Goal: Task Accomplishment & Management: Use online tool/utility

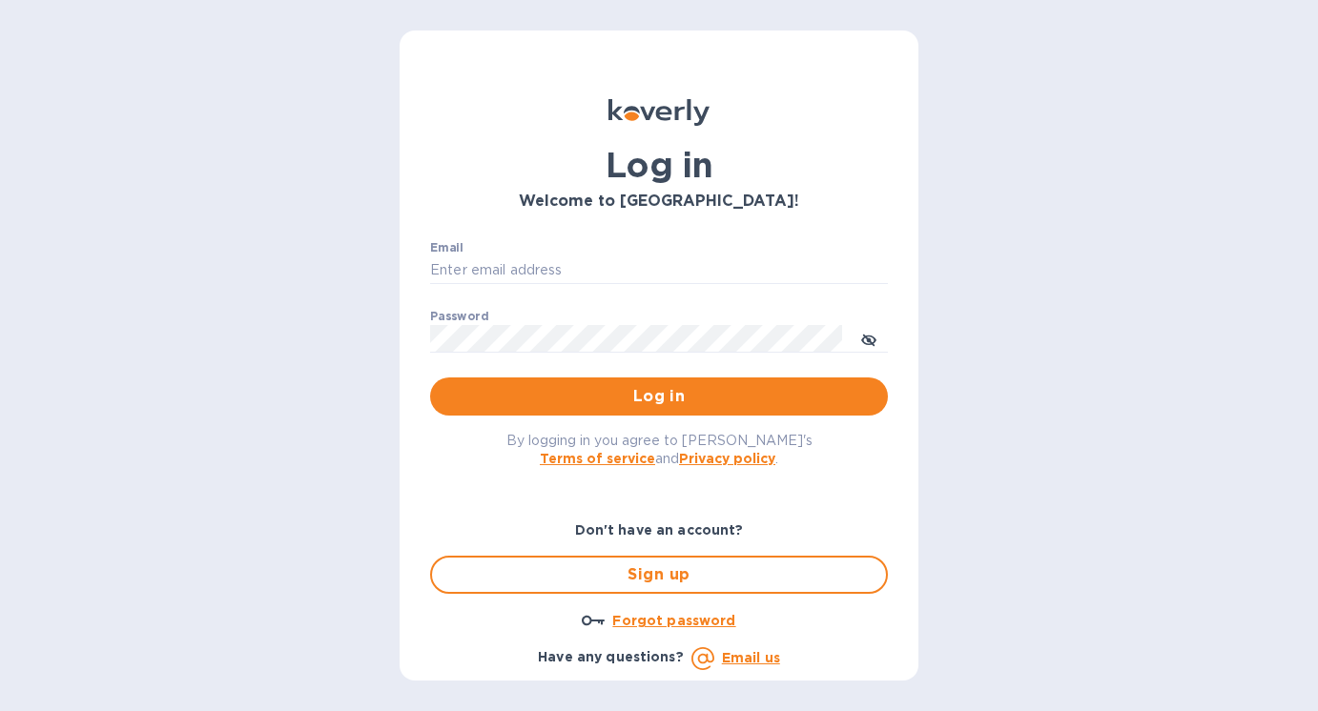
type input "[PERSON_NAME][EMAIL_ADDRESS][DOMAIN_NAME]"
click at [667, 417] on div "By logging in you agree to [PERSON_NAME]'s Terms of service and Privacy policy ." at bounding box center [659, 449] width 488 height 67
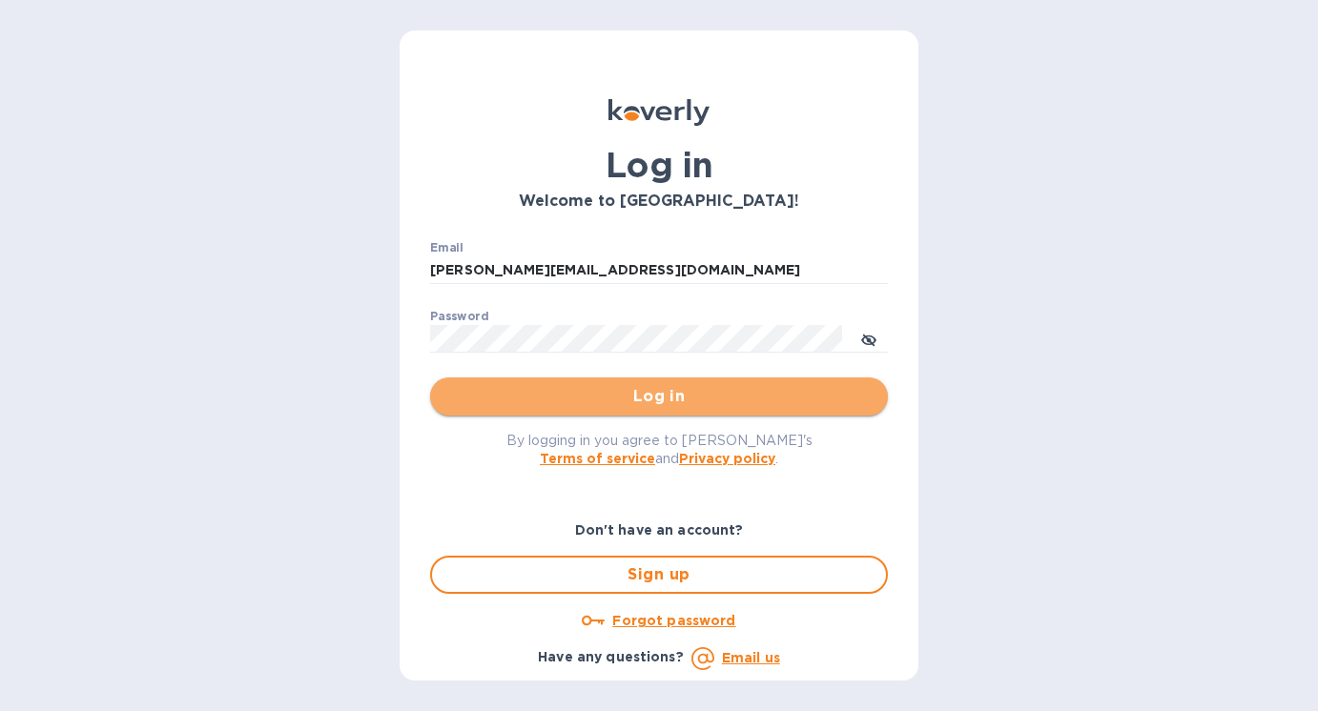
click at [675, 394] on span "Log in" at bounding box center [658, 396] width 427 height 23
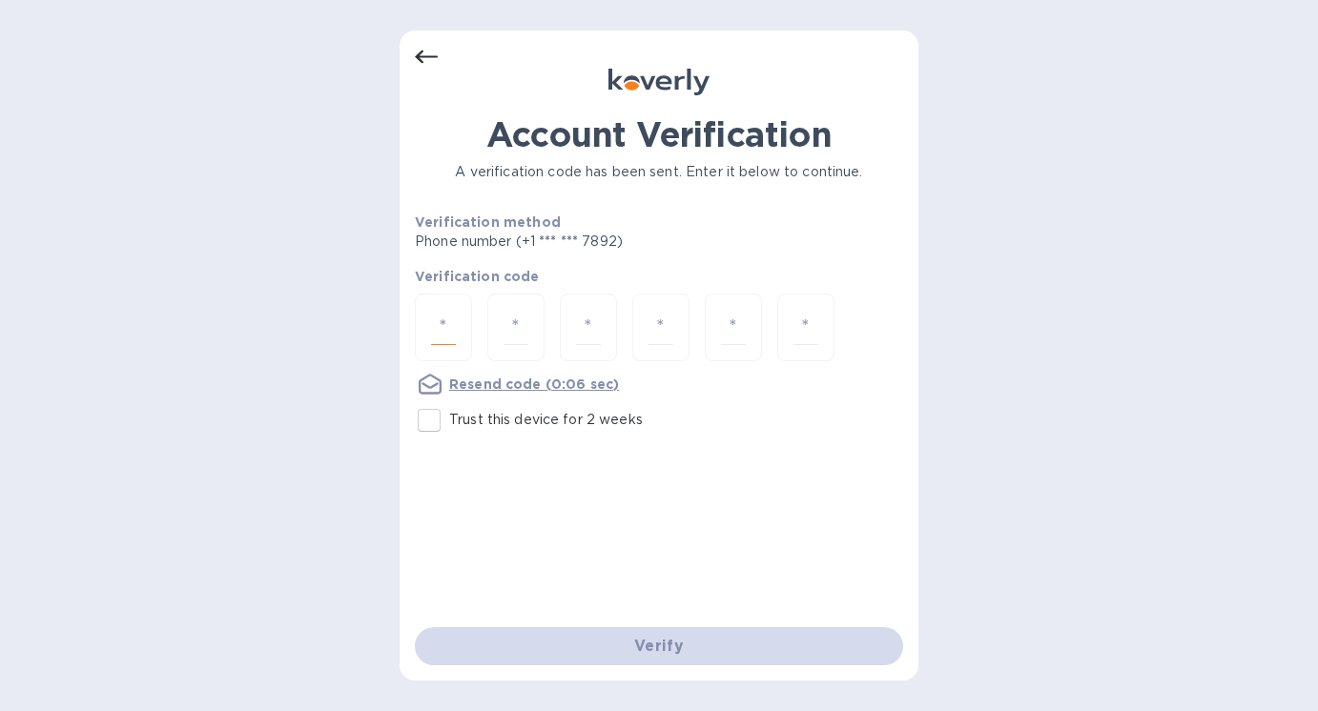
click at [450, 325] on input "number" at bounding box center [443, 327] width 25 height 35
type input "1"
type input "4"
type input "1"
type input "2"
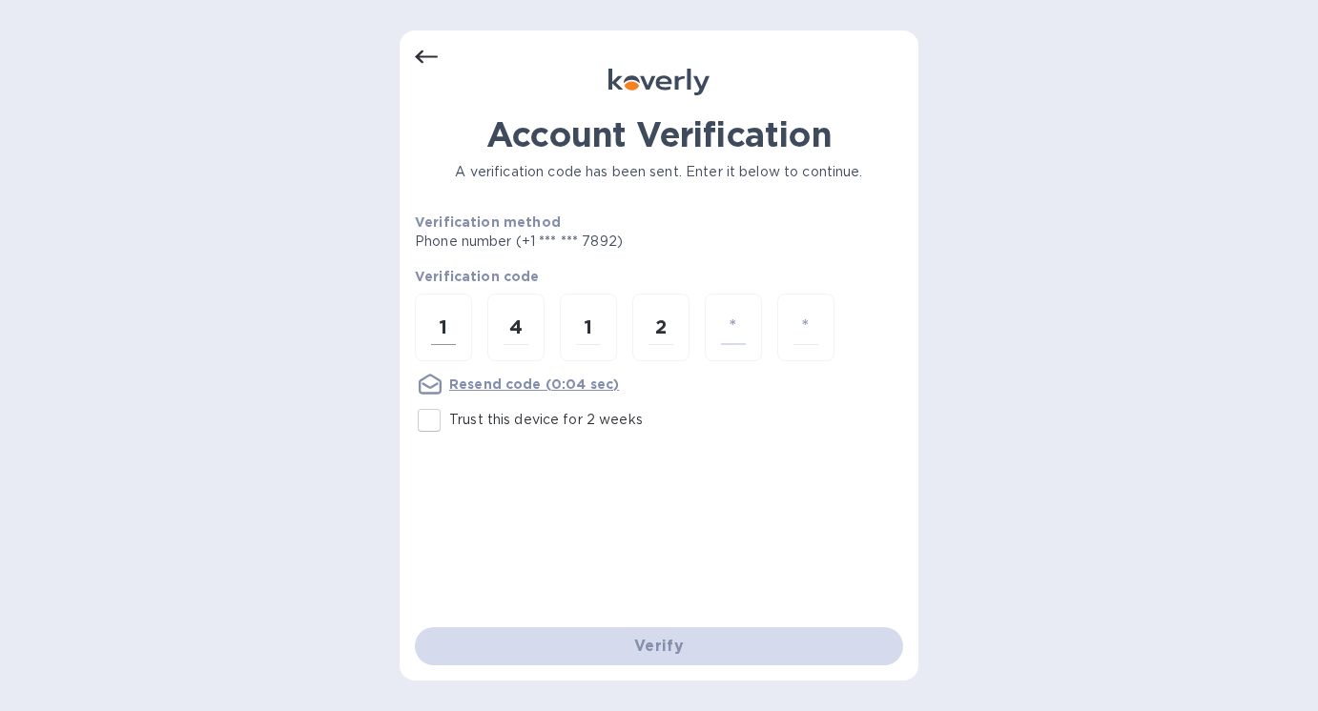
type input "6"
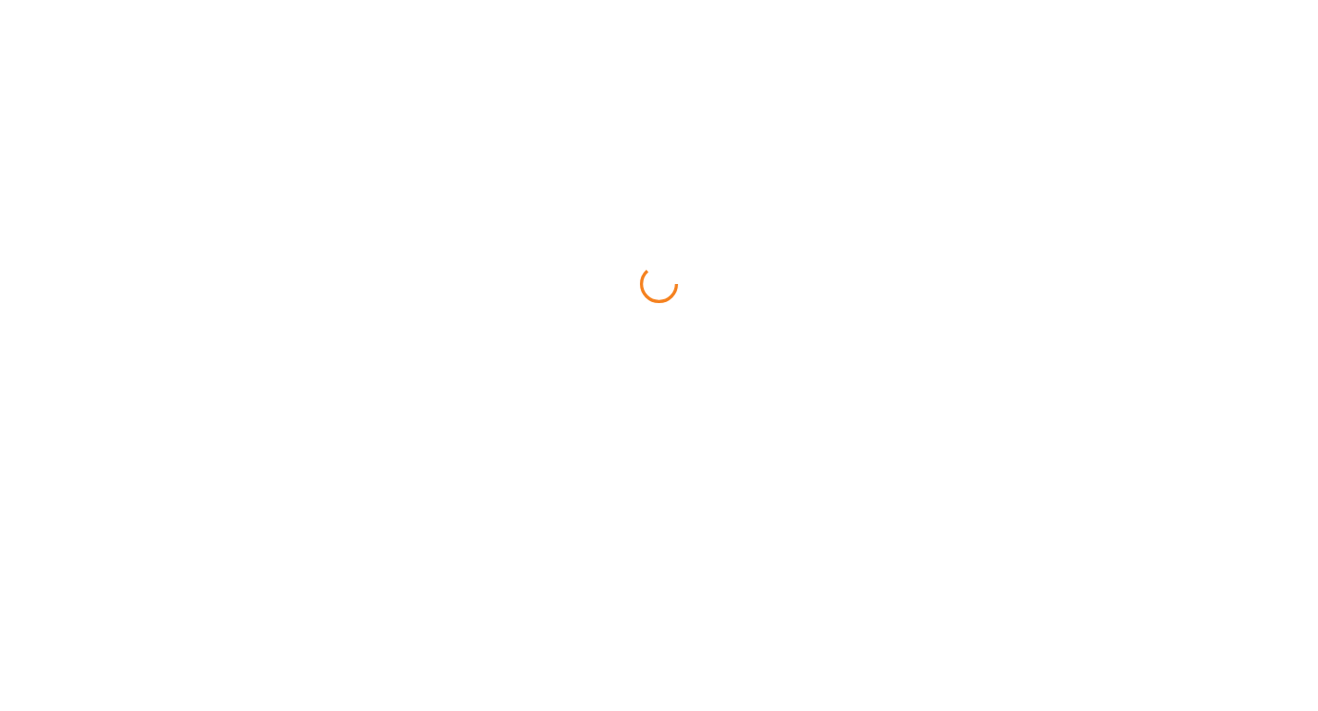
click at [643, 0] on html at bounding box center [659, 0] width 1318 height 0
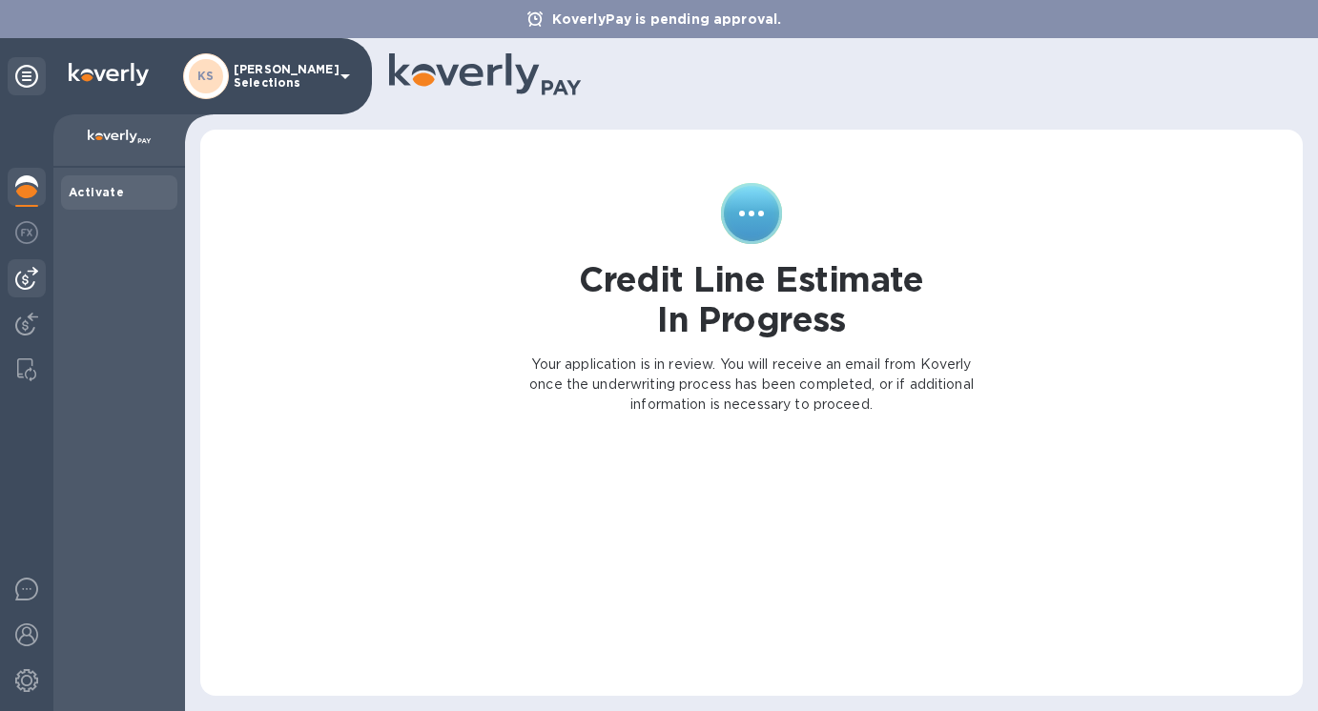
click at [31, 279] on img at bounding box center [26, 278] width 23 height 23
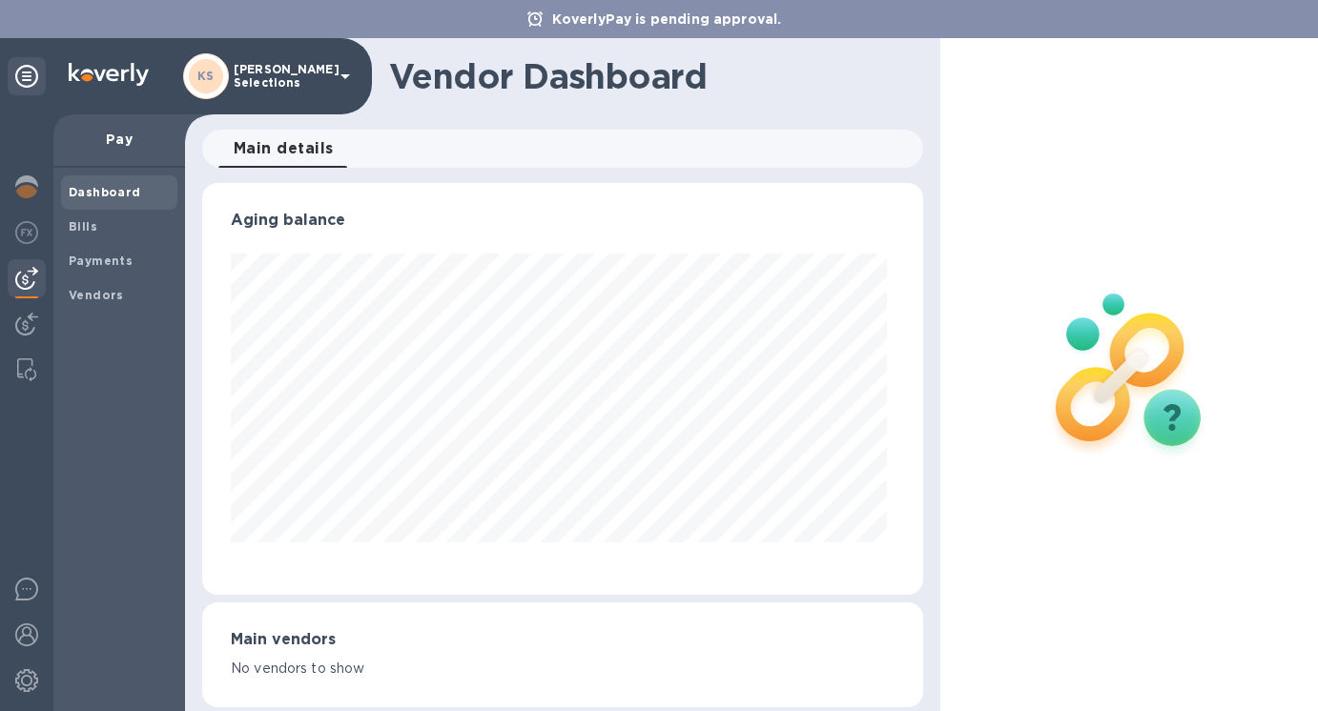
scroll to position [412, 713]
click at [81, 225] on b "Bills" at bounding box center [83, 226] width 29 height 14
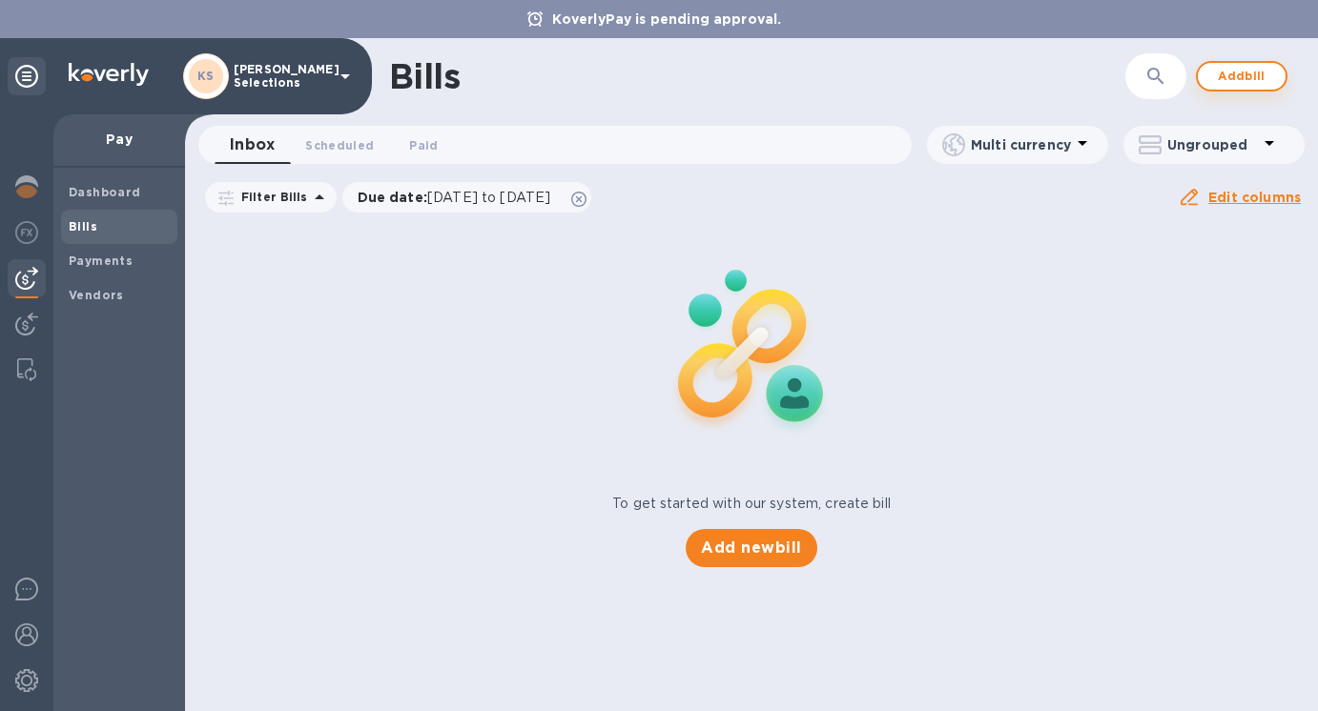
click at [1243, 77] on span "Add bill" at bounding box center [1241, 76] width 57 height 23
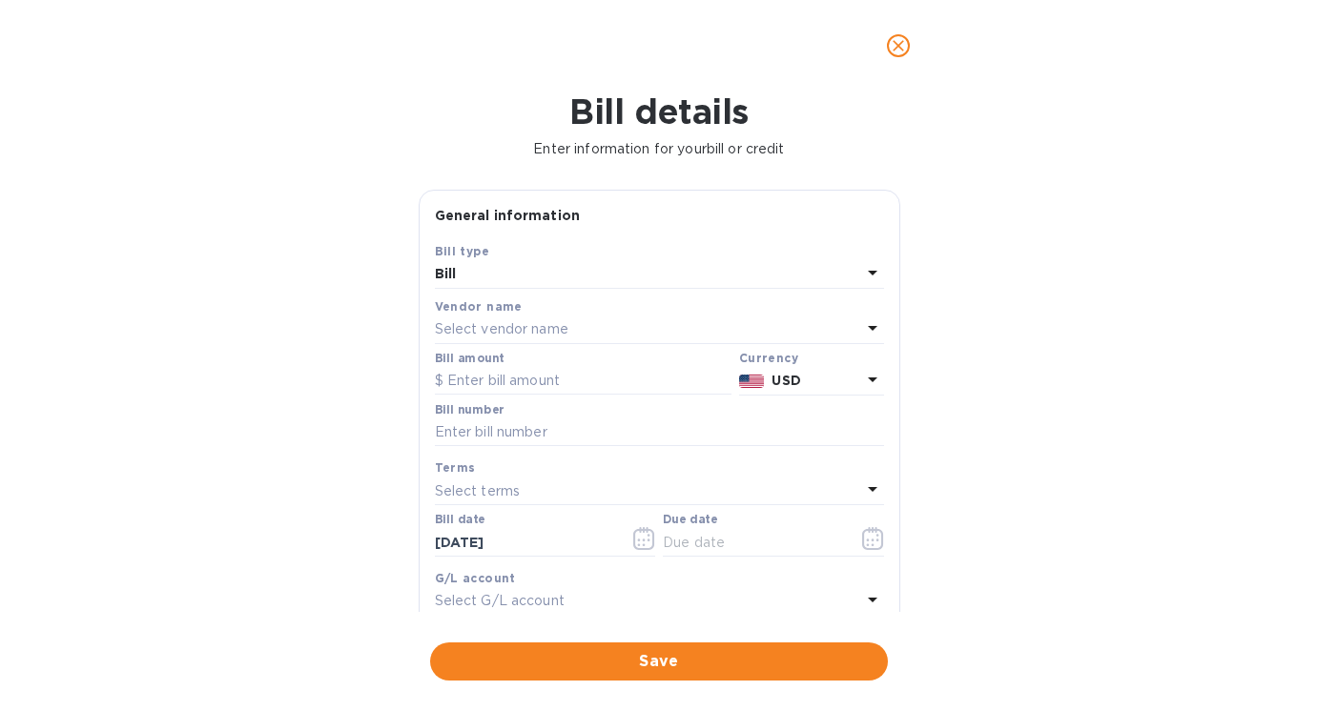
click at [532, 327] on p "Select vendor name" at bounding box center [501, 329] width 133 height 20
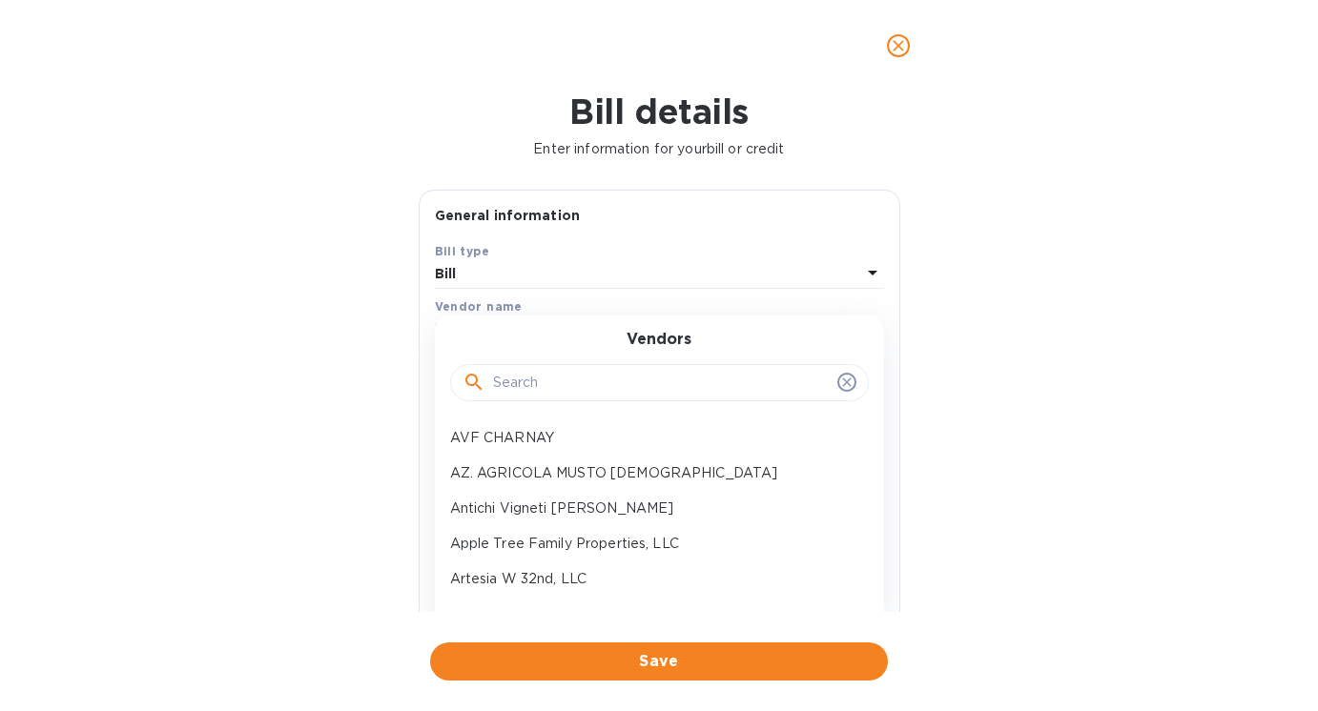
click at [527, 389] on input "text" at bounding box center [661, 383] width 337 height 29
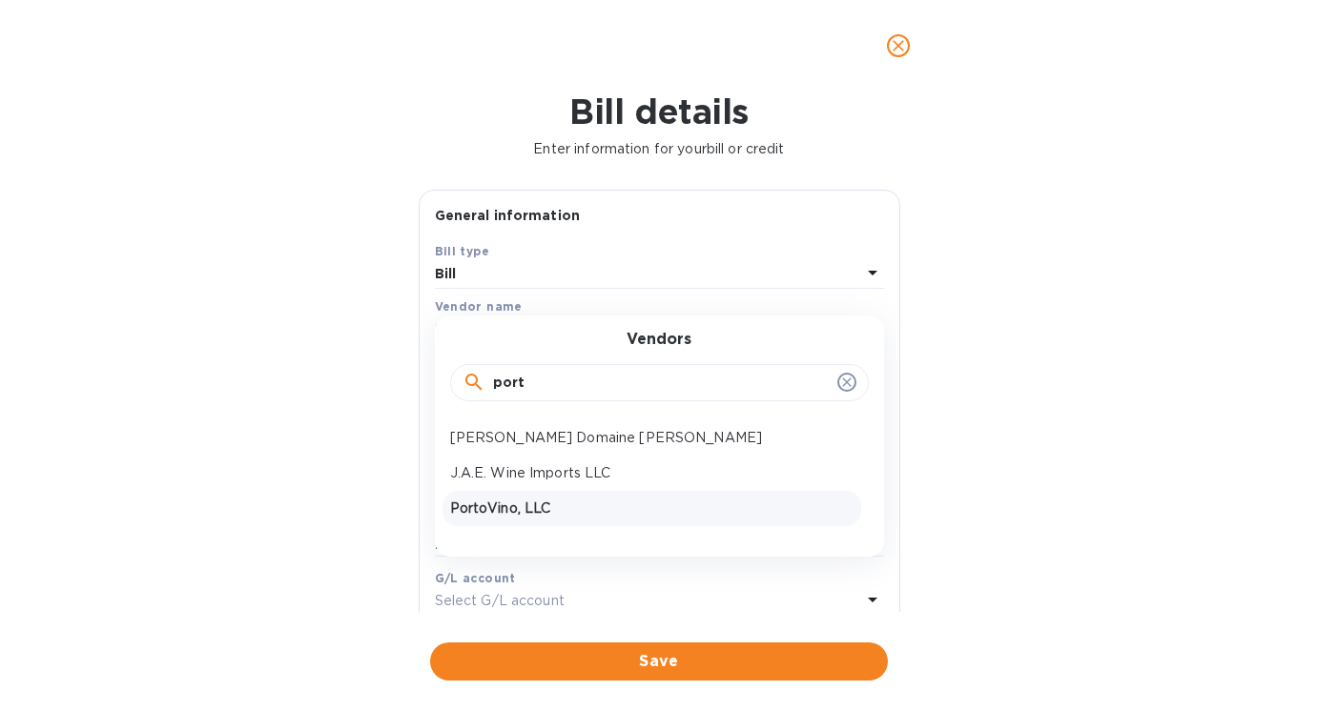
type input "port"
click at [501, 518] on p "PortoVino, LLC" at bounding box center [651, 509] width 403 height 20
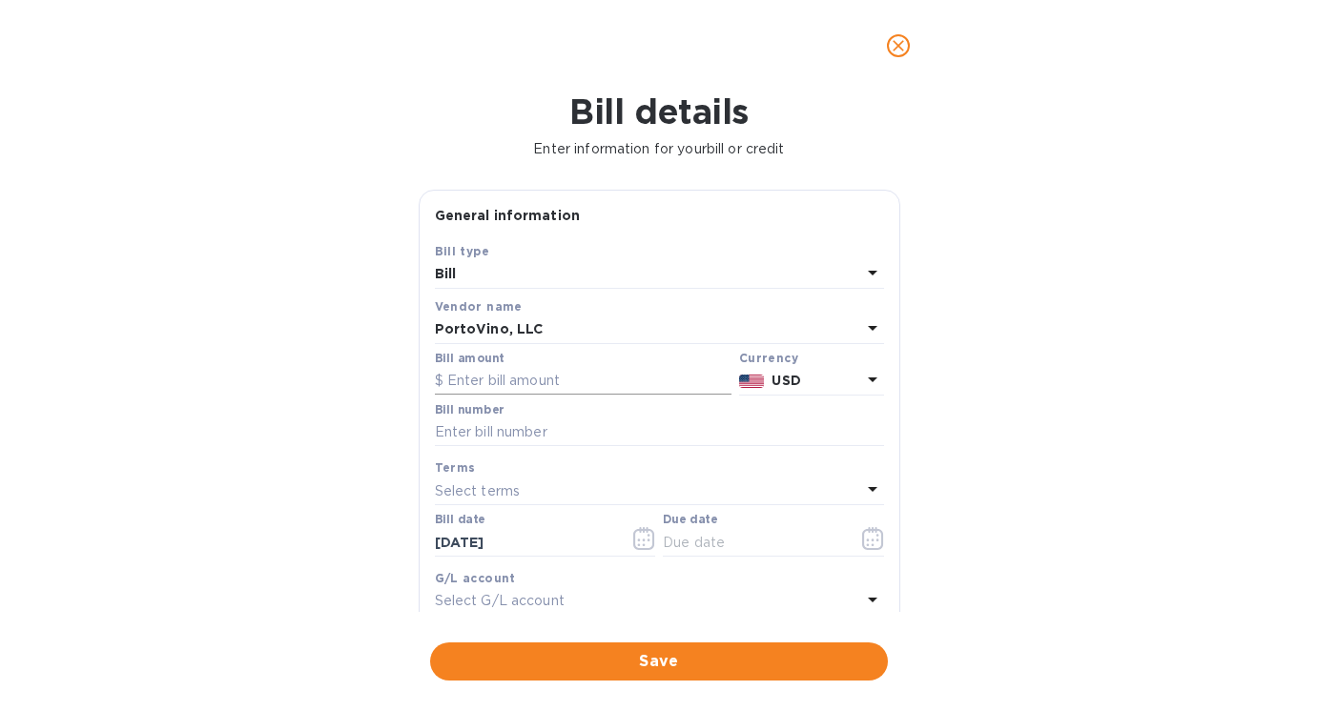
click at [514, 379] on input "text" at bounding box center [583, 381] width 297 height 29
paste input "10,514.08"
type input "10,514.08"
click at [511, 439] on input "text" at bounding box center [659, 433] width 449 height 29
paste input "3266502"
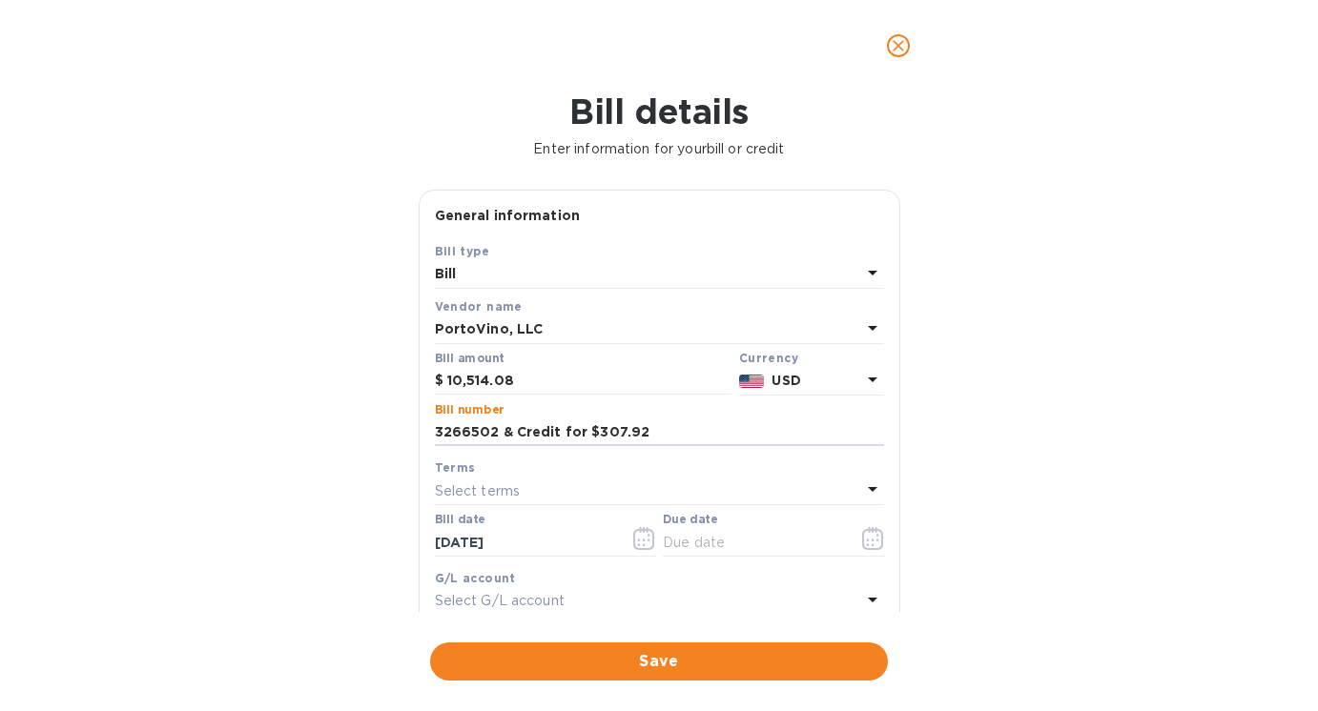
type input "3266502 & Credit for $307.92"
click at [862, 543] on icon "button" at bounding box center [873, 538] width 22 height 23
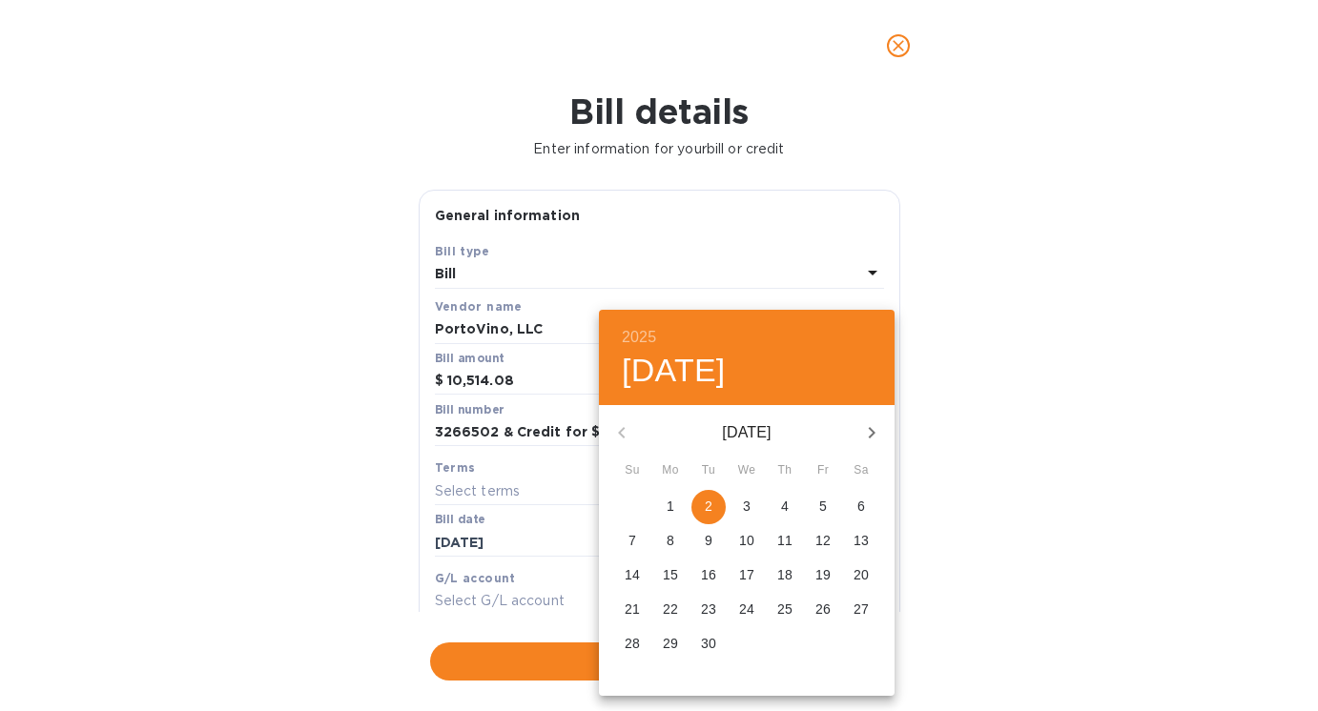
click at [708, 507] on p "2" at bounding box center [709, 506] width 8 height 19
type input "[DATE]"
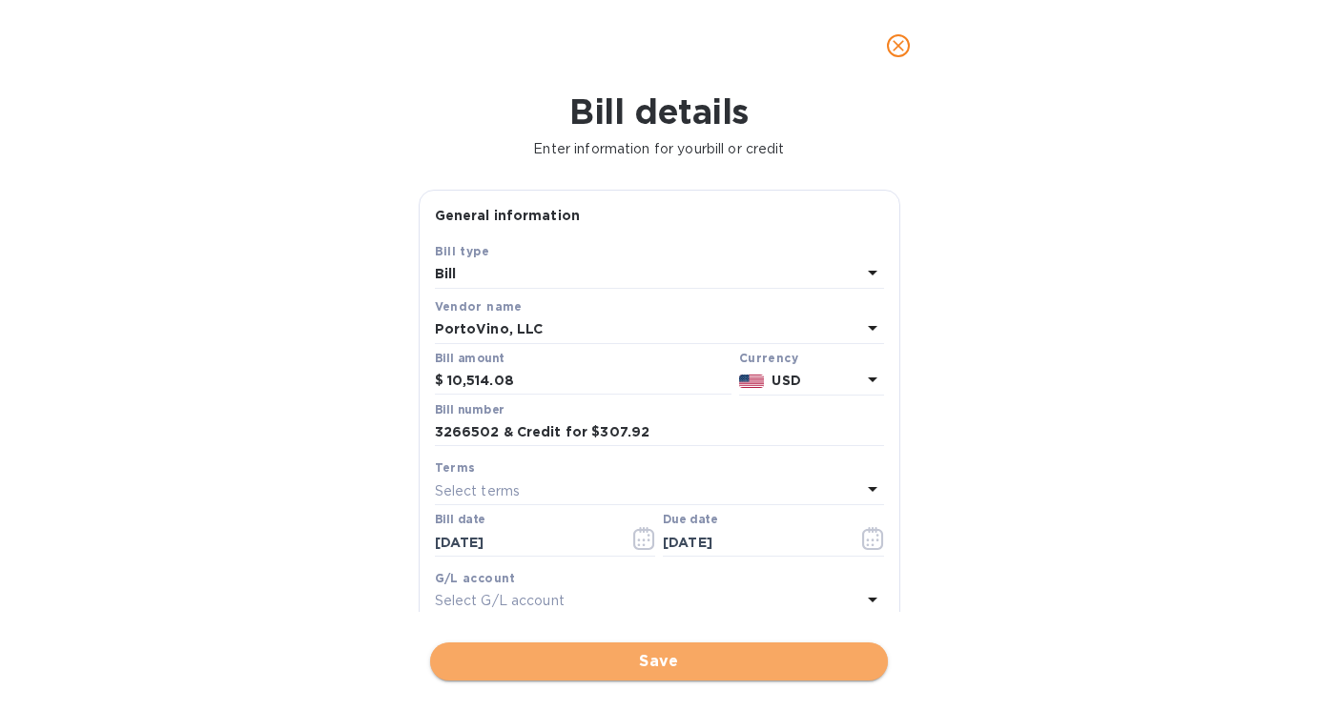
click at [646, 667] on span "Save" at bounding box center [658, 661] width 427 height 23
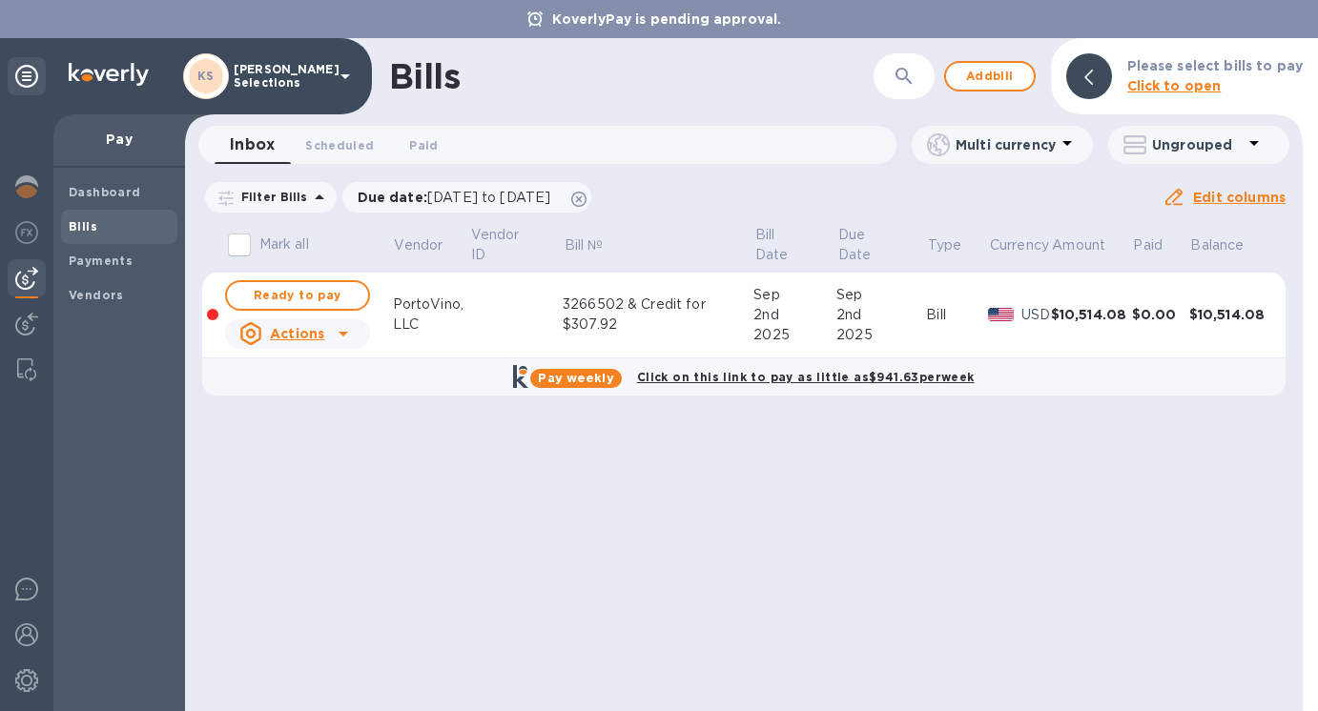
click at [871, 535] on div "Bills ​ Add bill Please select bills to pay Click to open Inbox 0 Scheduled 0 P…" at bounding box center [744, 374] width 1118 height 673
click at [316, 296] on span "Ready to pay" at bounding box center [297, 295] width 111 height 23
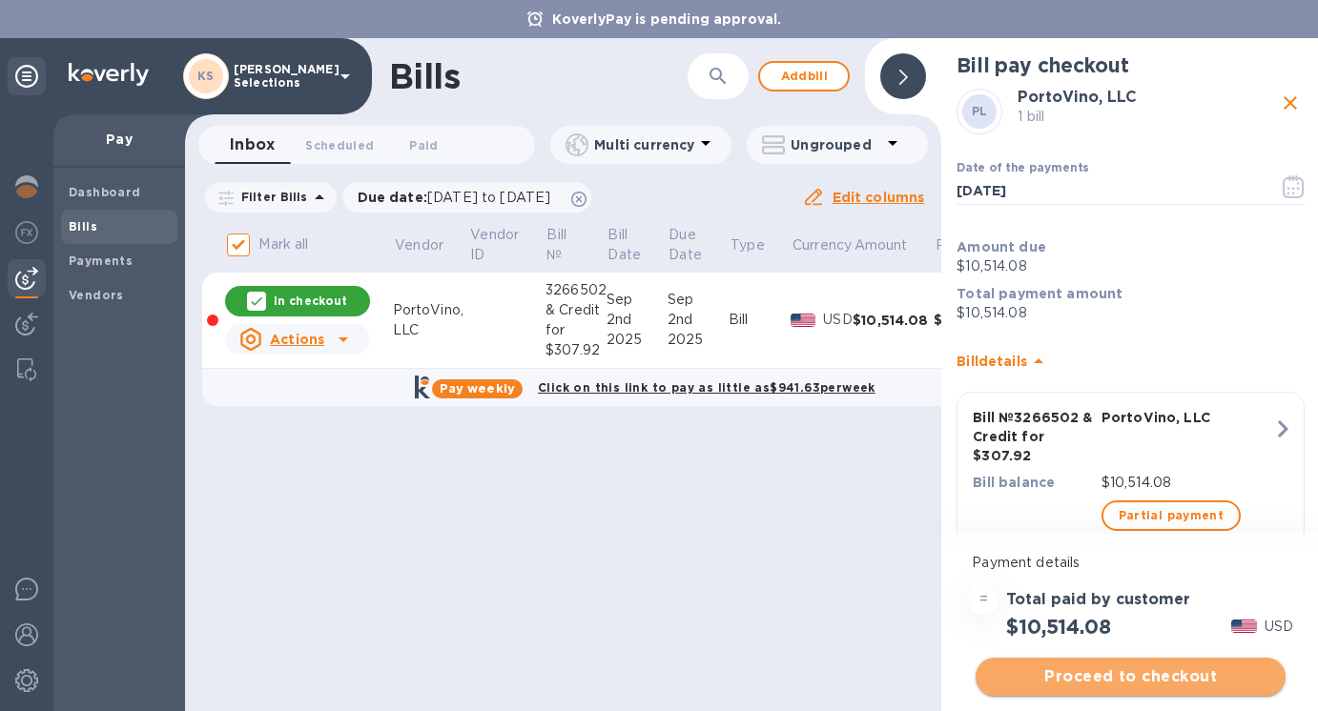
click at [1107, 675] on span "Proceed to checkout" at bounding box center [1130, 677] width 279 height 23
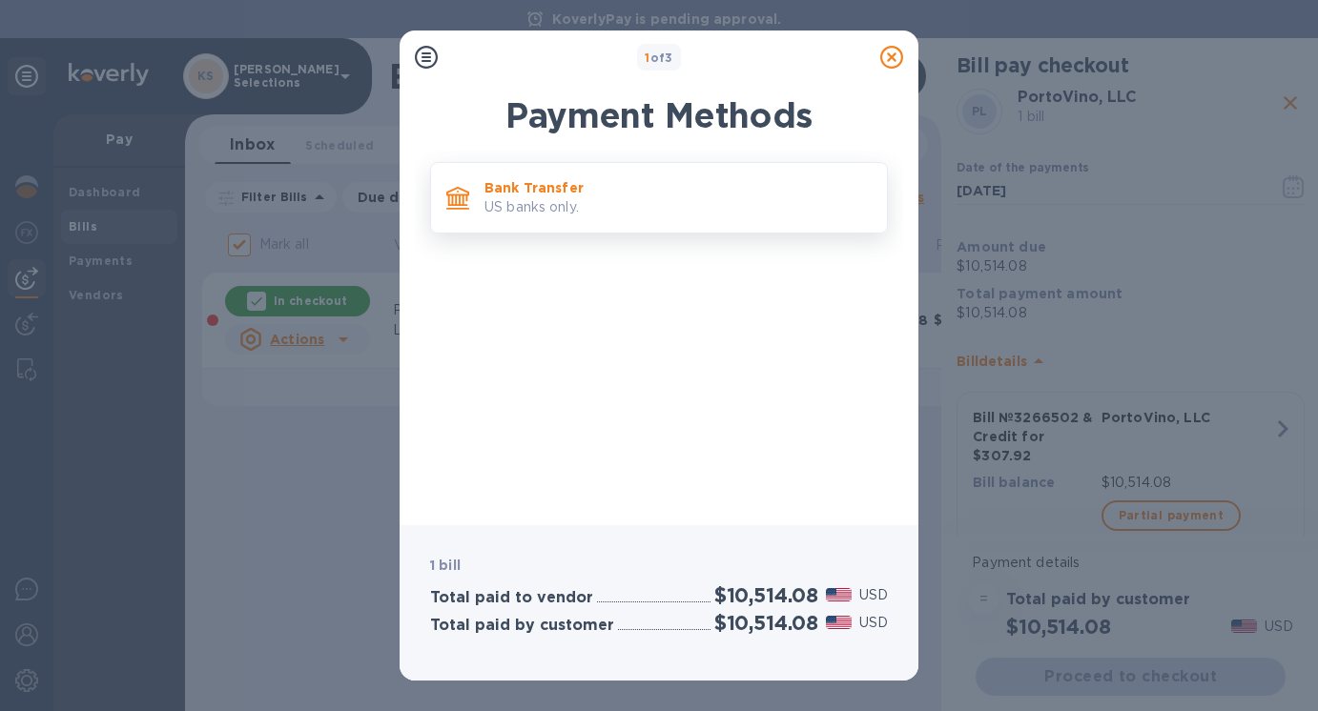
click at [608, 215] on p "US banks only." at bounding box center [677, 207] width 387 height 20
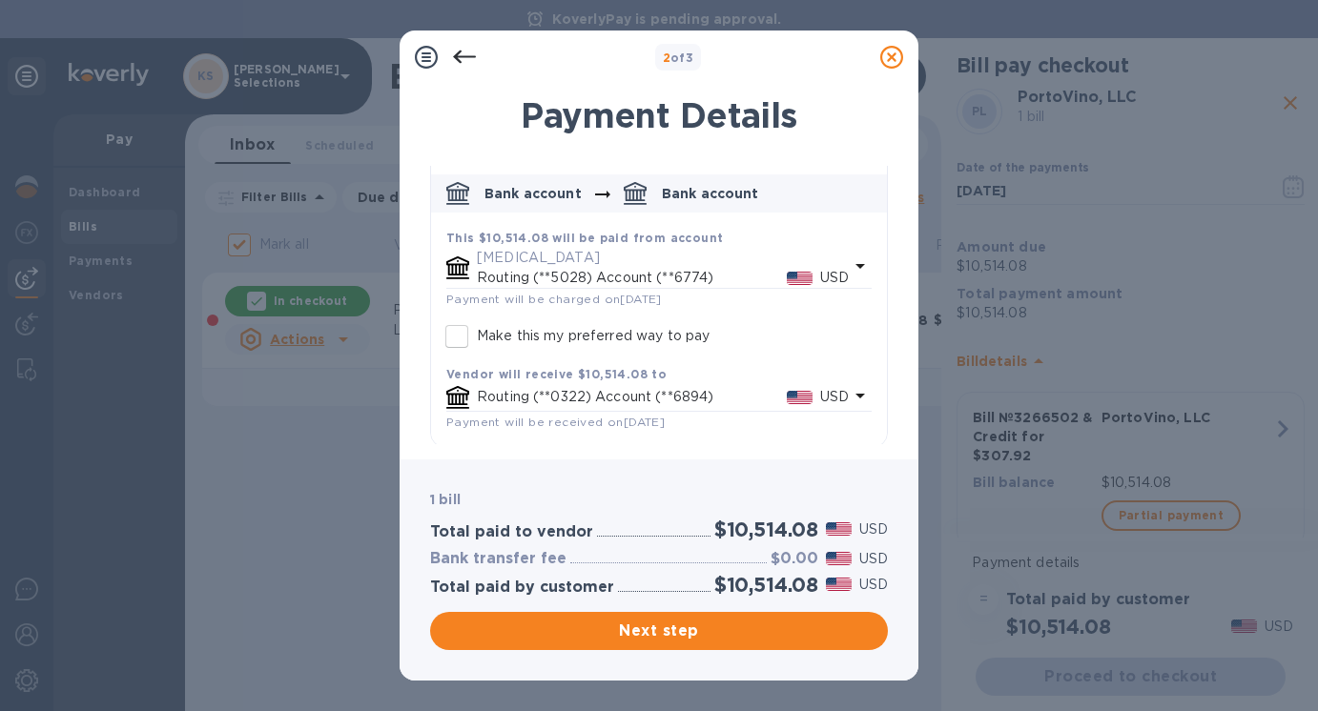
scroll to position [90, 0]
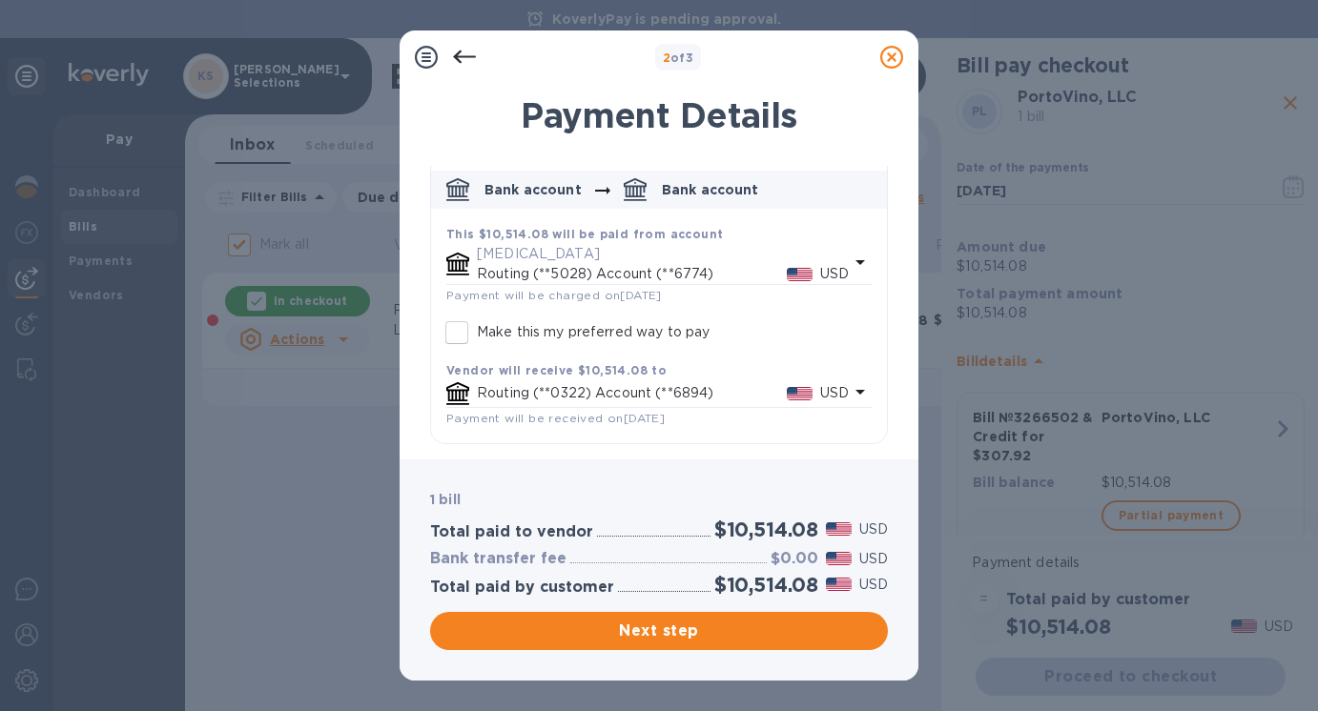
click at [849, 258] on icon "default-method" at bounding box center [860, 262] width 23 height 23
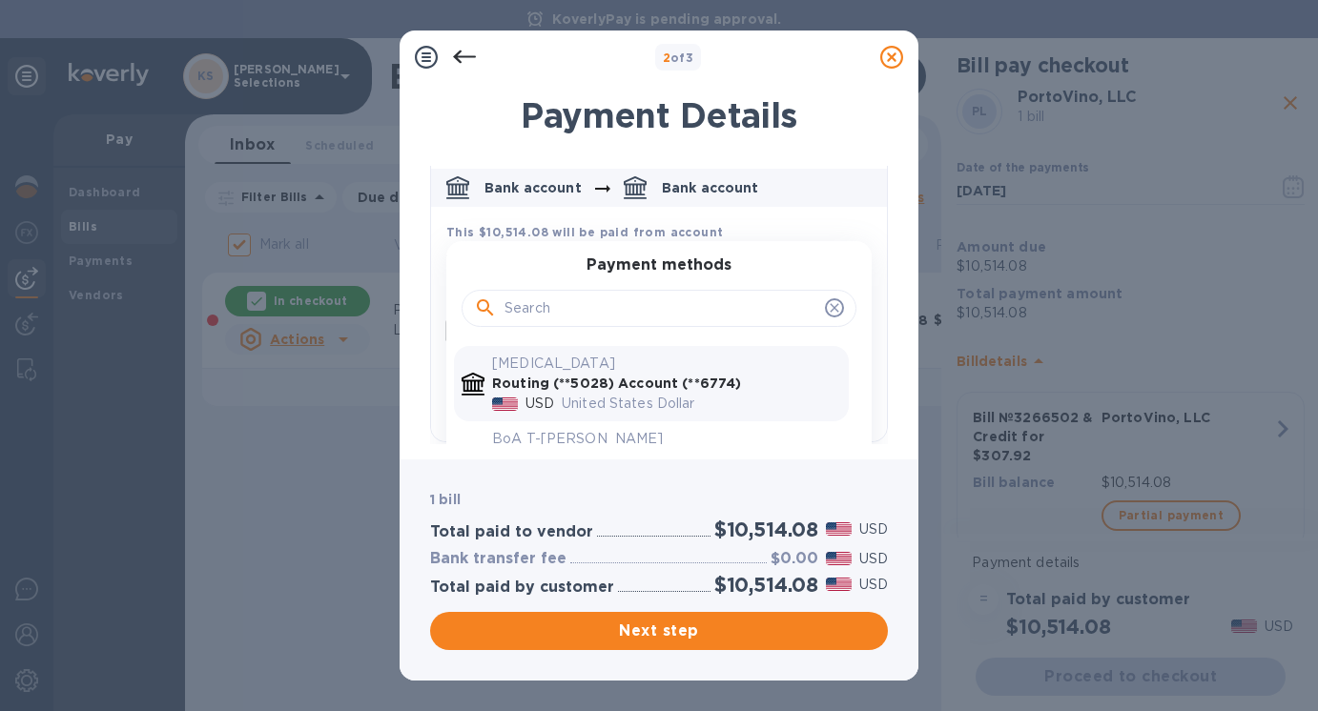
scroll to position [43, 0]
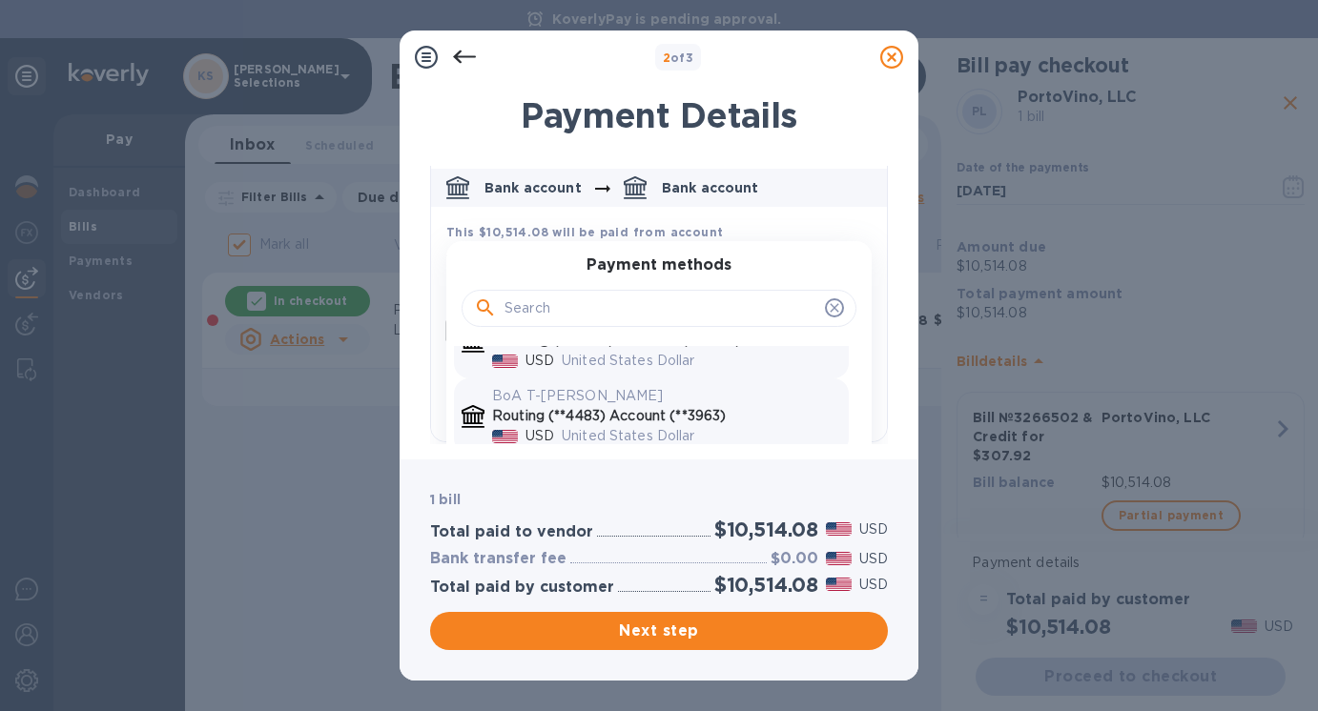
click at [585, 405] on p "BoA T-[PERSON_NAME]" at bounding box center [666, 396] width 349 height 20
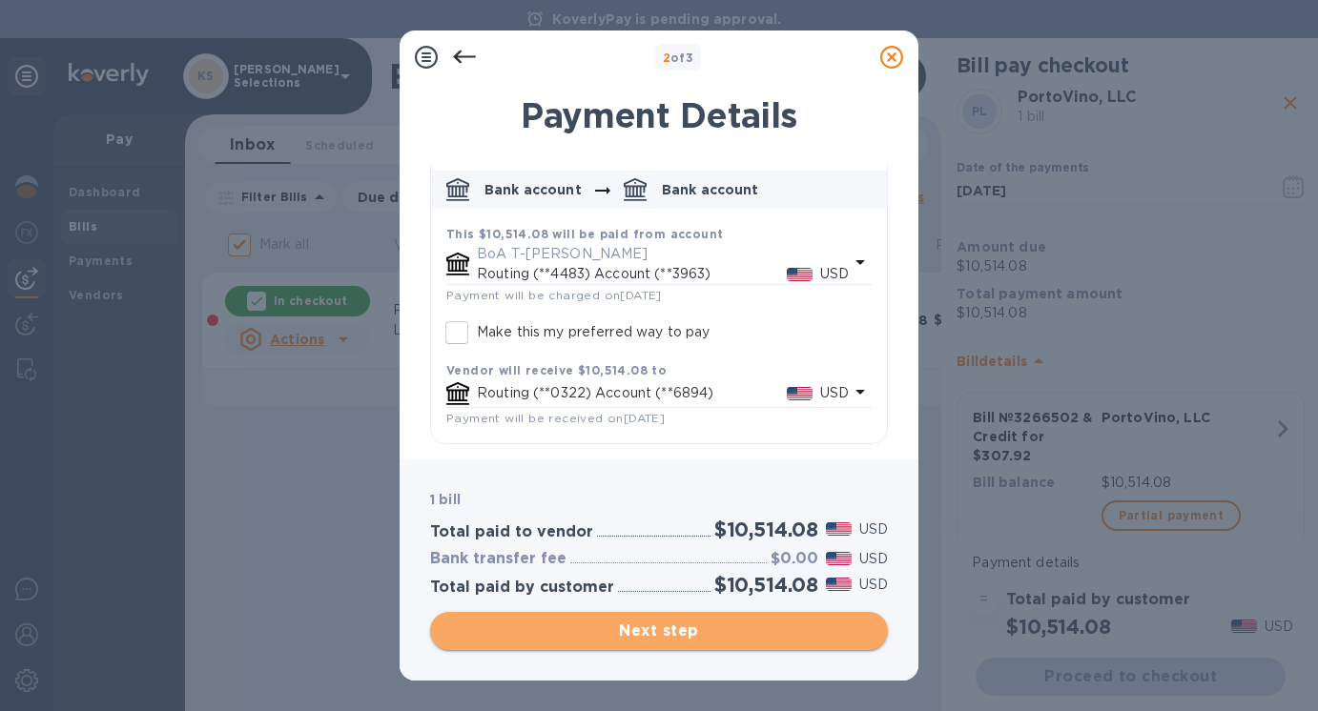
click at [646, 626] on span "Next step" at bounding box center [658, 631] width 427 height 23
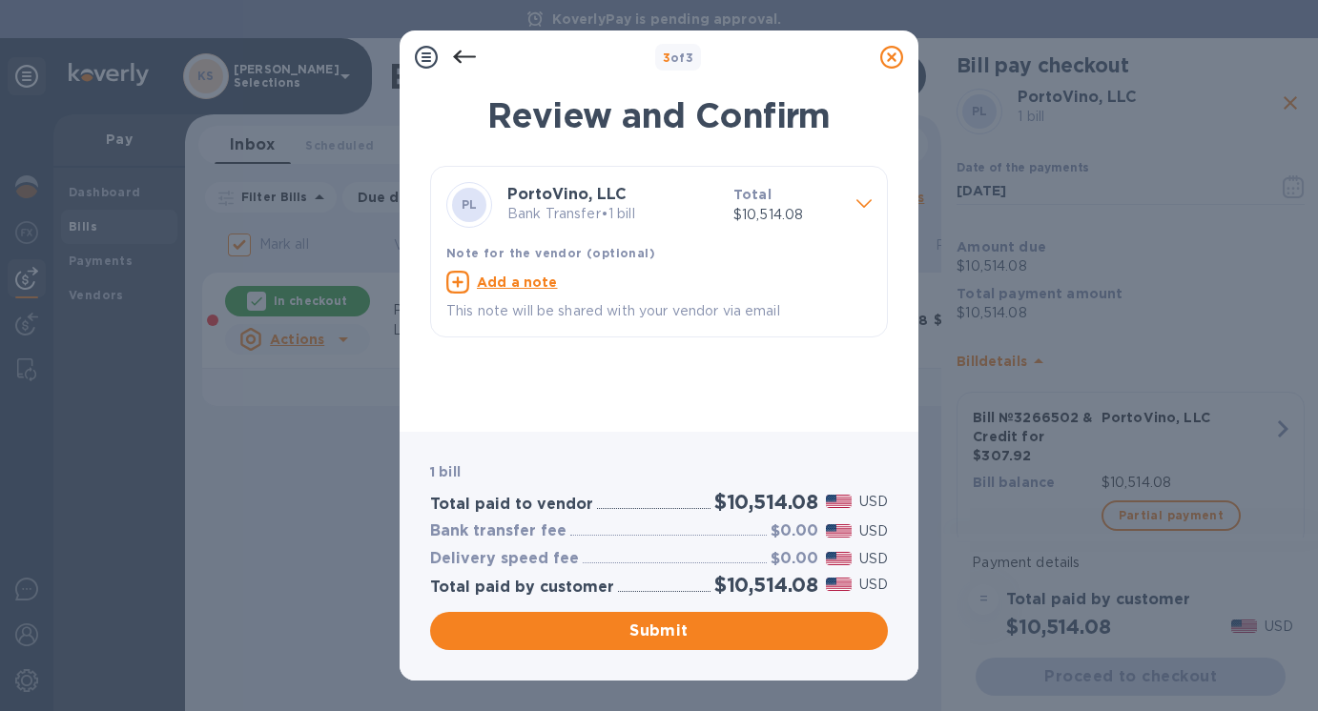
click at [889, 56] on icon at bounding box center [891, 57] width 23 height 23
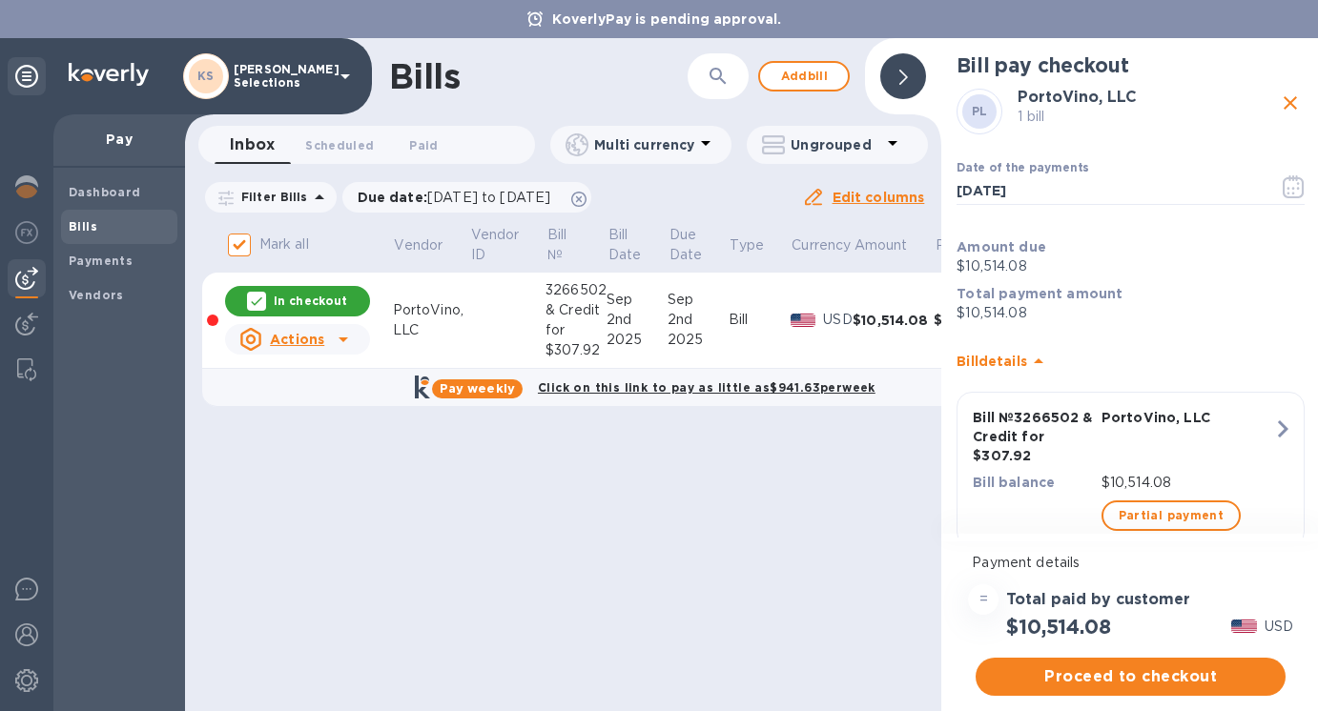
click at [589, 514] on div "Bills ​ Add bill Inbox 0 Scheduled 0 Paid 0 Multi currency Ungrouped Filter Bil…" at bounding box center [563, 374] width 756 height 673
click at [1283, 98] on icon "close" at bounding box center [1289, 102] width 13 height 13
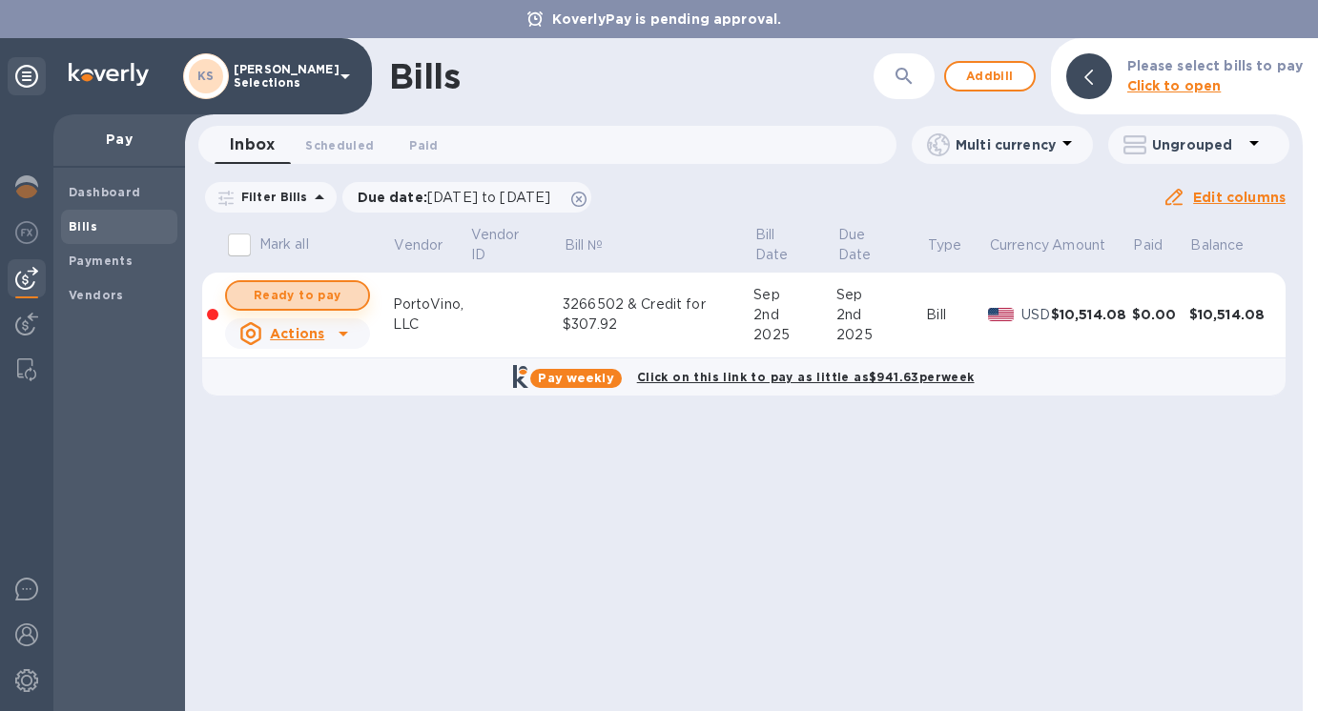
click at [327, 298] on span "Ready to pay" at bounding box center [297, 295] width 111 height 23
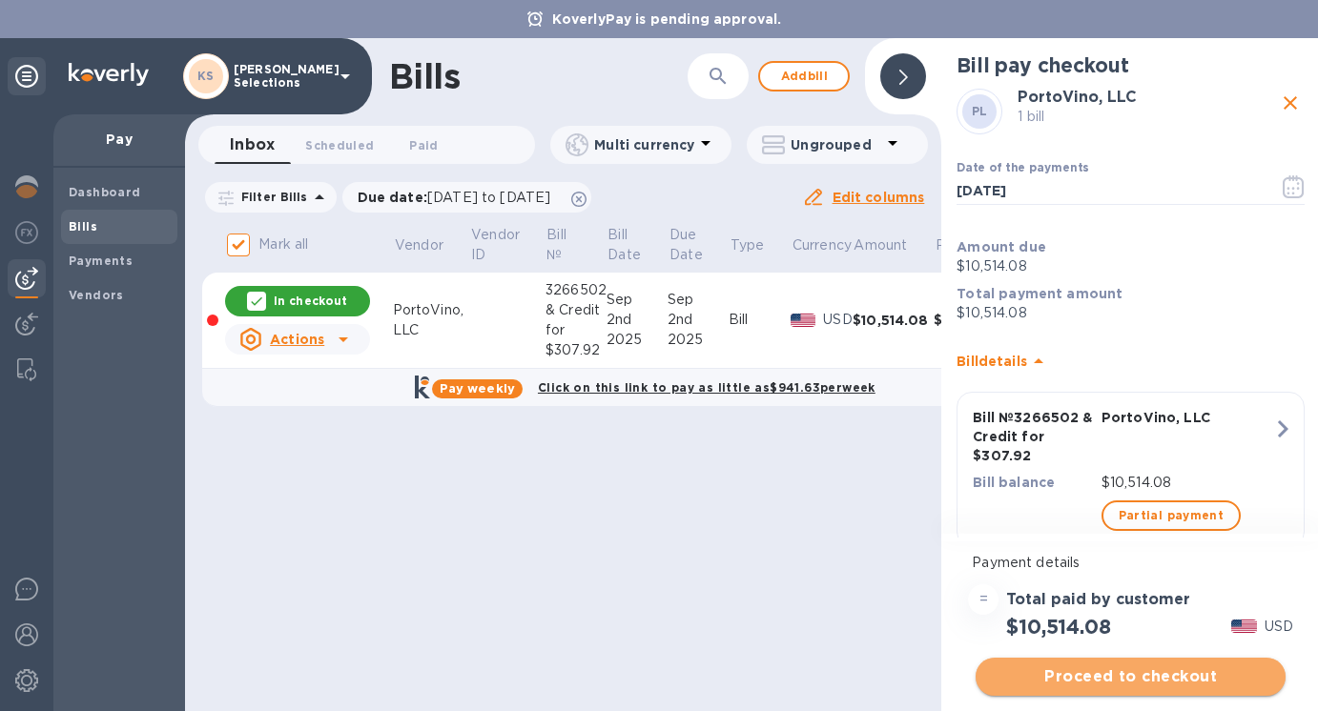
click at [1117, 682] on span "Proceed to checkout" at bounding box center [1130, 677] width 279 height 23
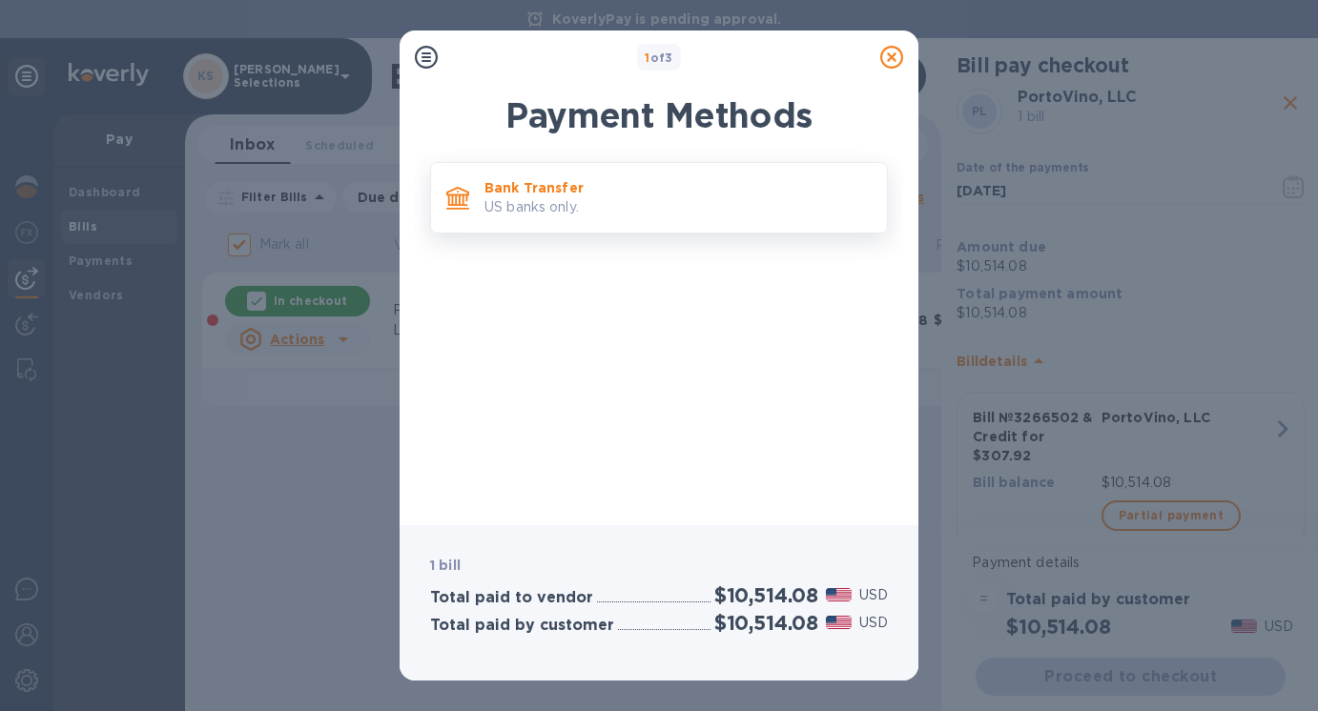
click at [687, 191] on p "Bank Transfer" at bounding box center [677, 187] width 387 height 19
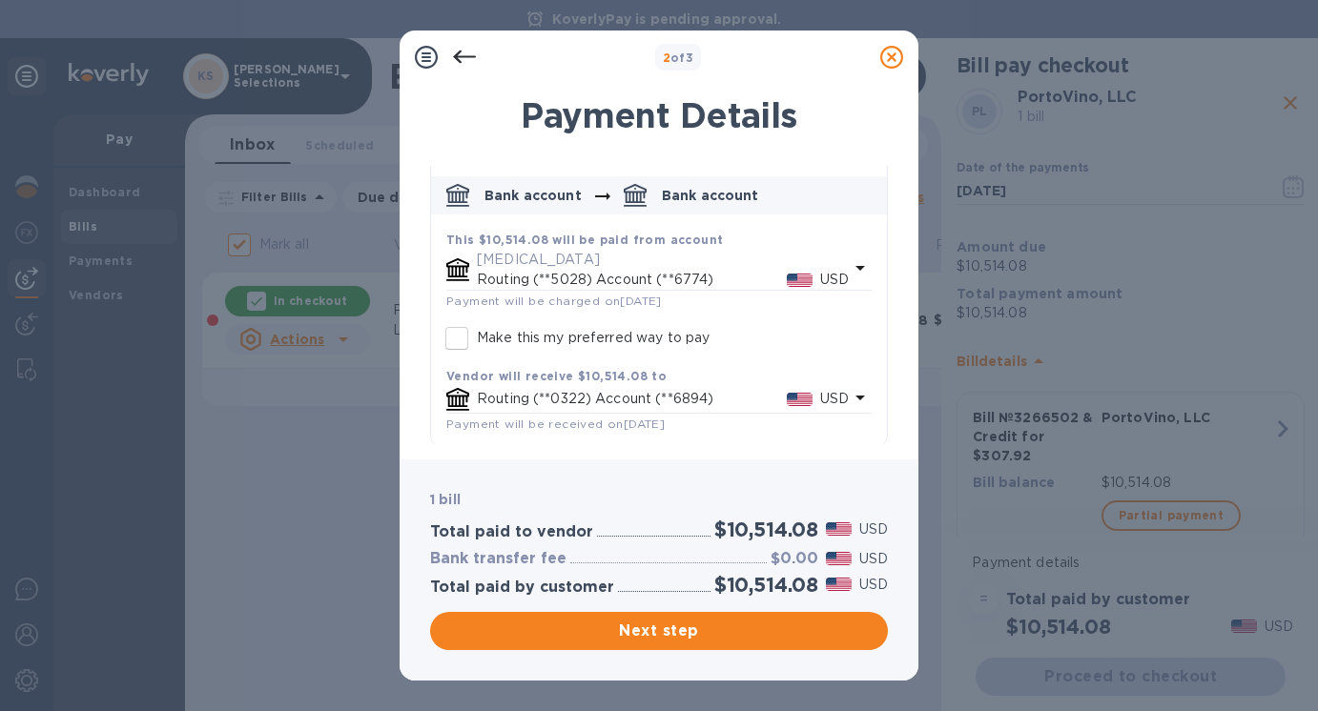
scroll to position [90, 0]
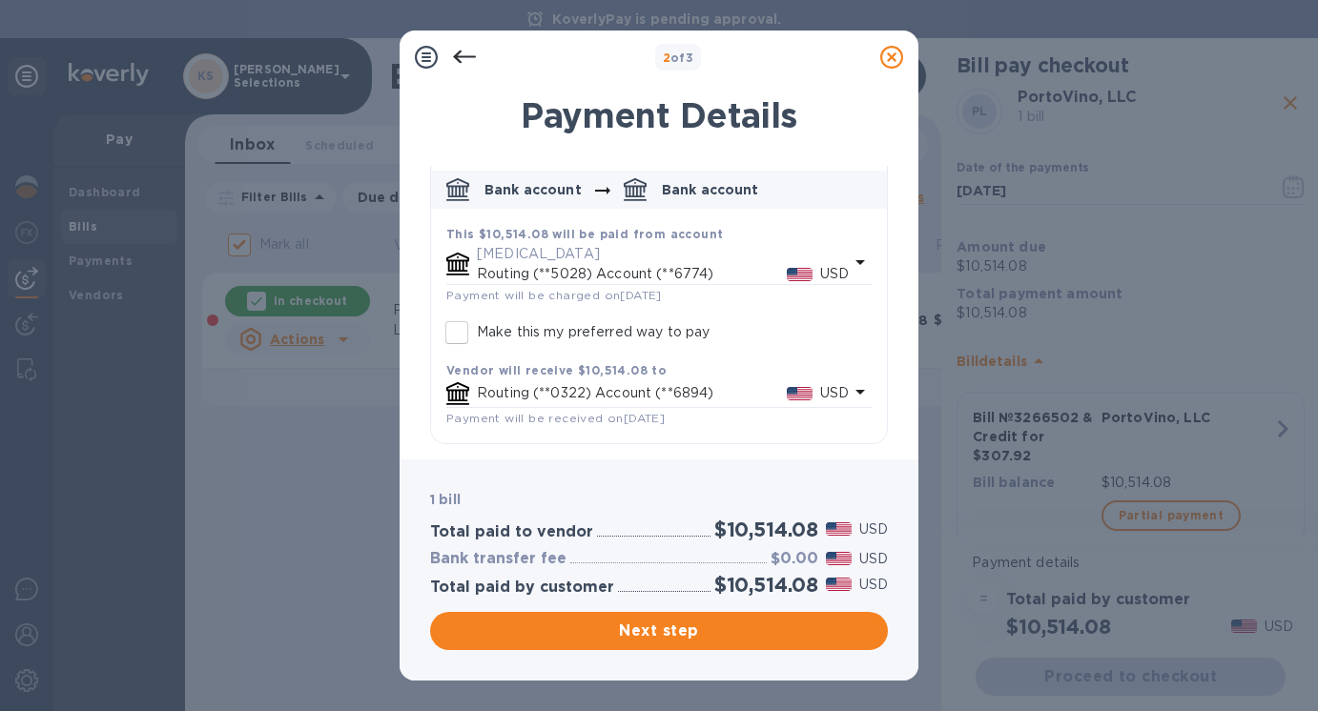
click at [849, 262] on icon "default-method" at bounding box center [860, 262] width 23 height 23
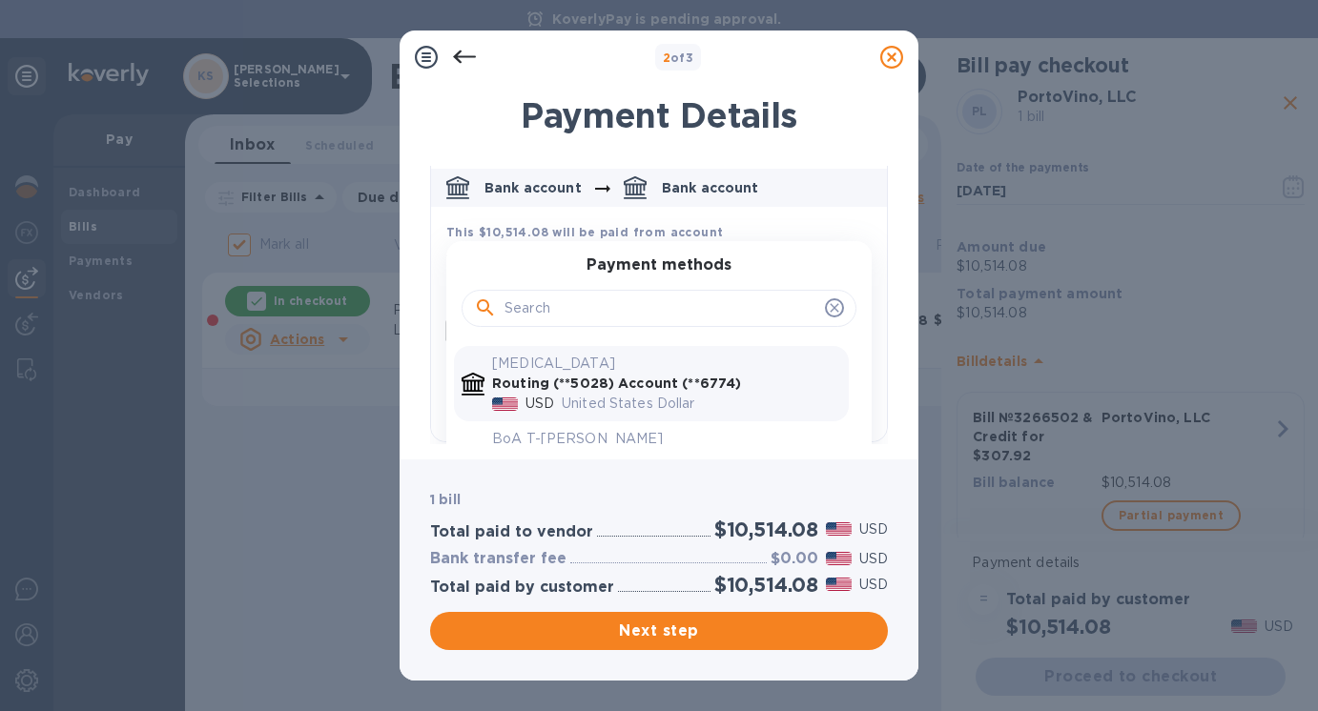
scroll to position [43, 0]
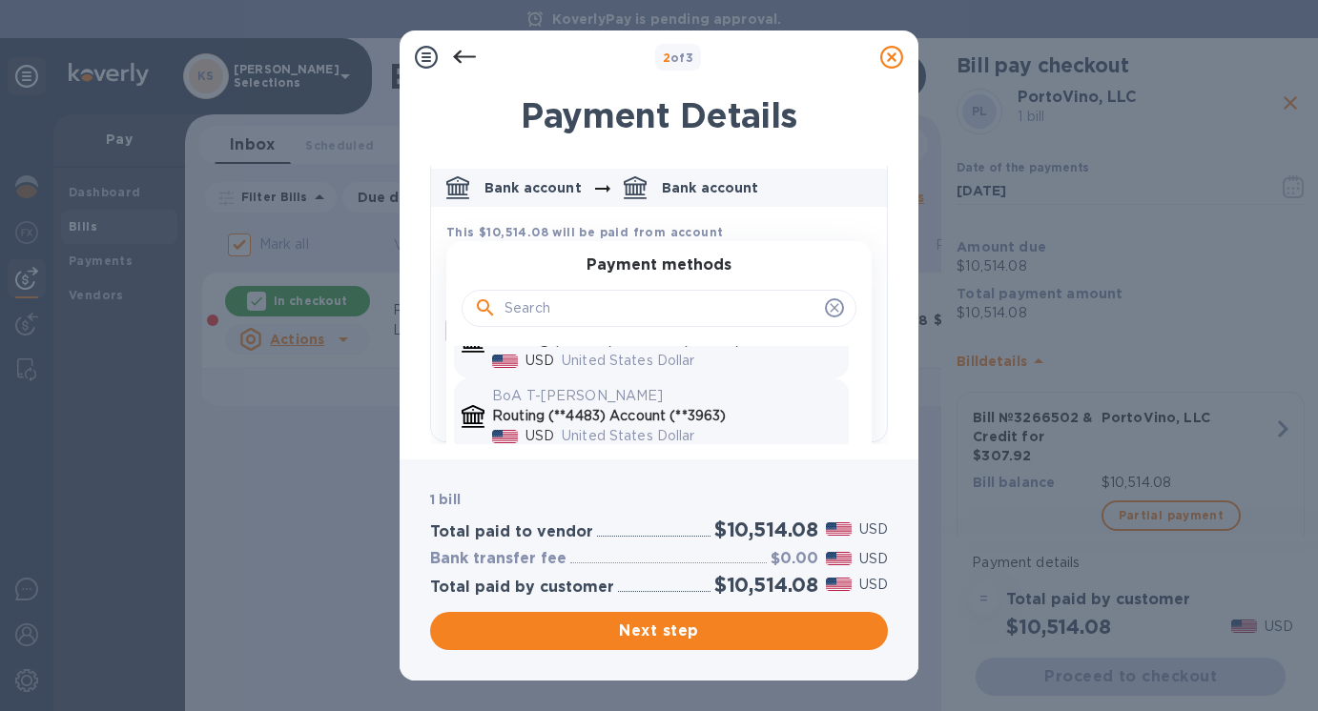
click at [575, 413] on p "Routing (**4483) Account (**3963)" at bounding box center [666, 416] width 349 height 20
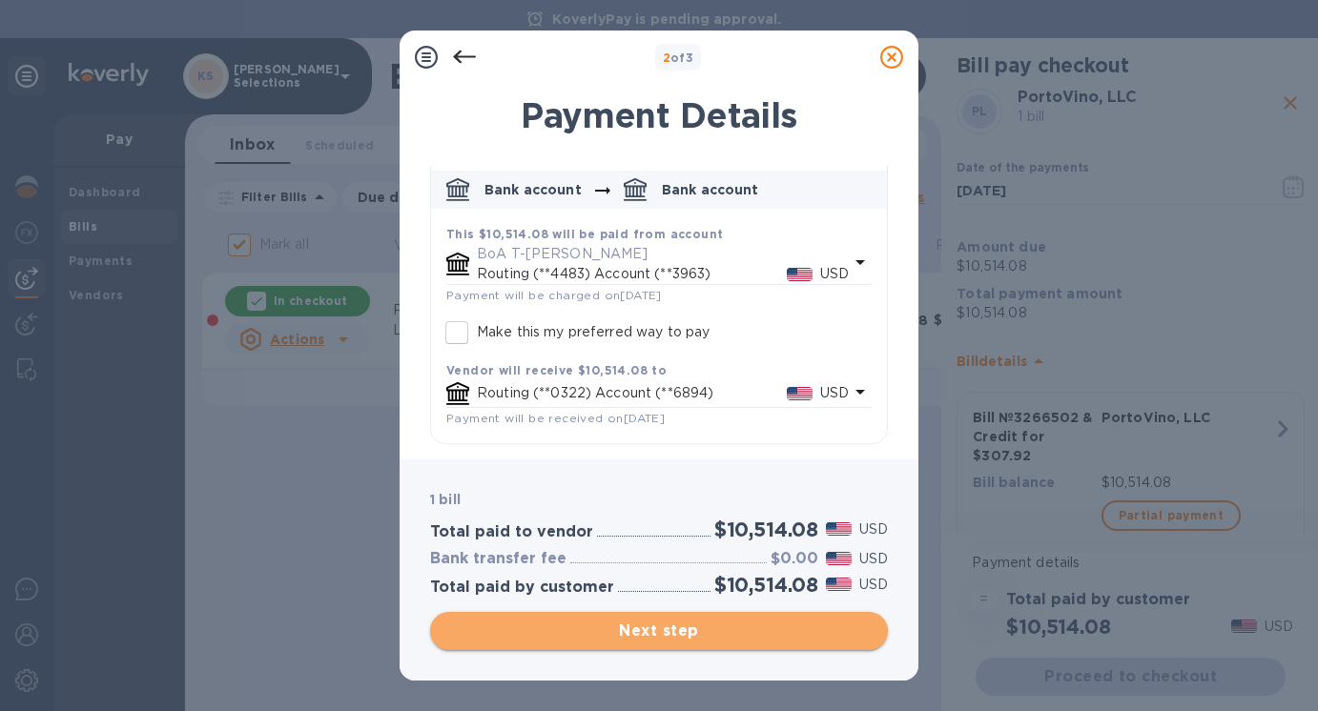
click at [656, 628] on span "Next step" at bounding box center [658, 631] width 427 height 23
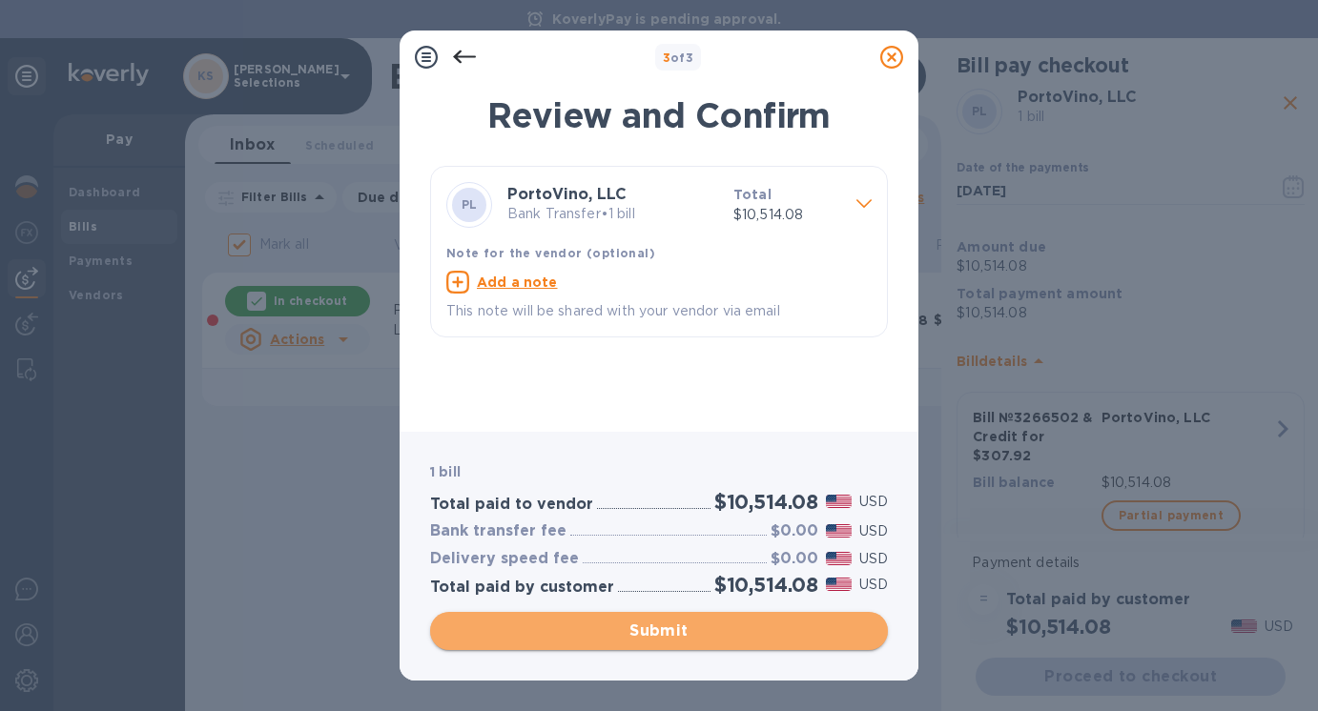
click at [652, 635] on span "Submit" at bounding box center [658, 631] width 427 height 23
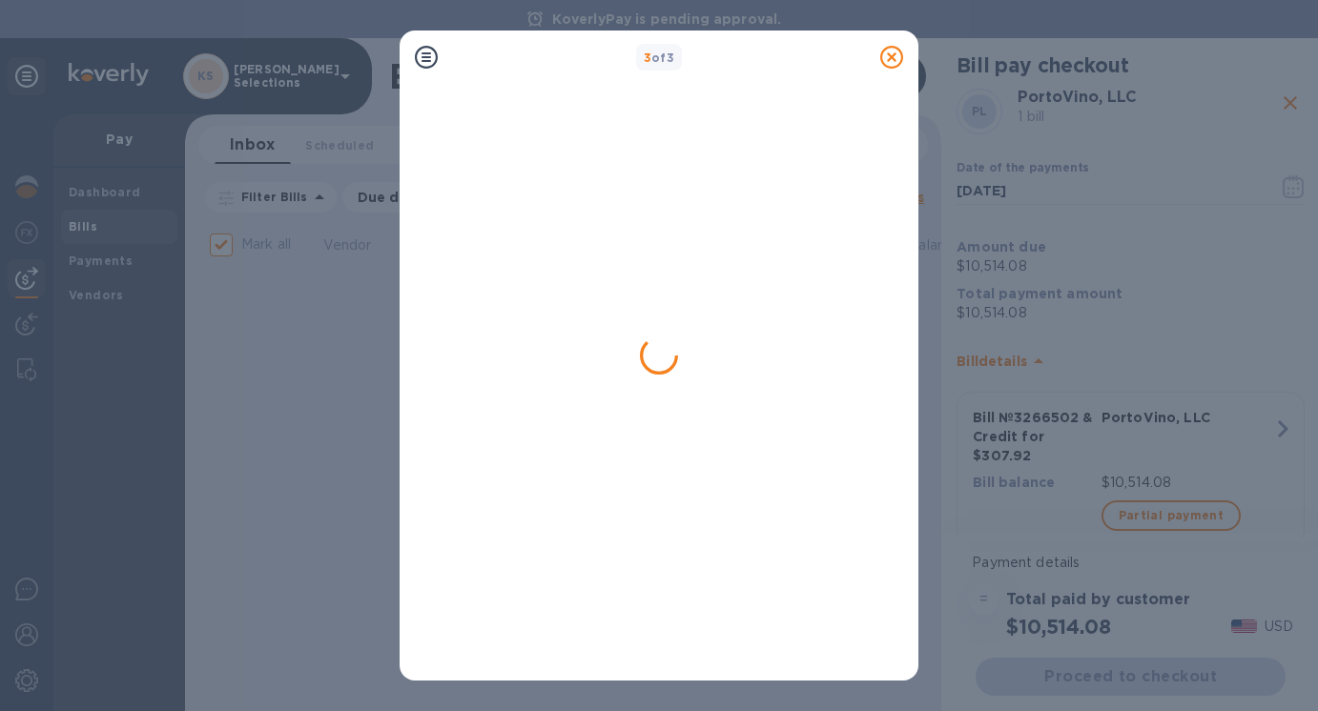
checkbox input "false"
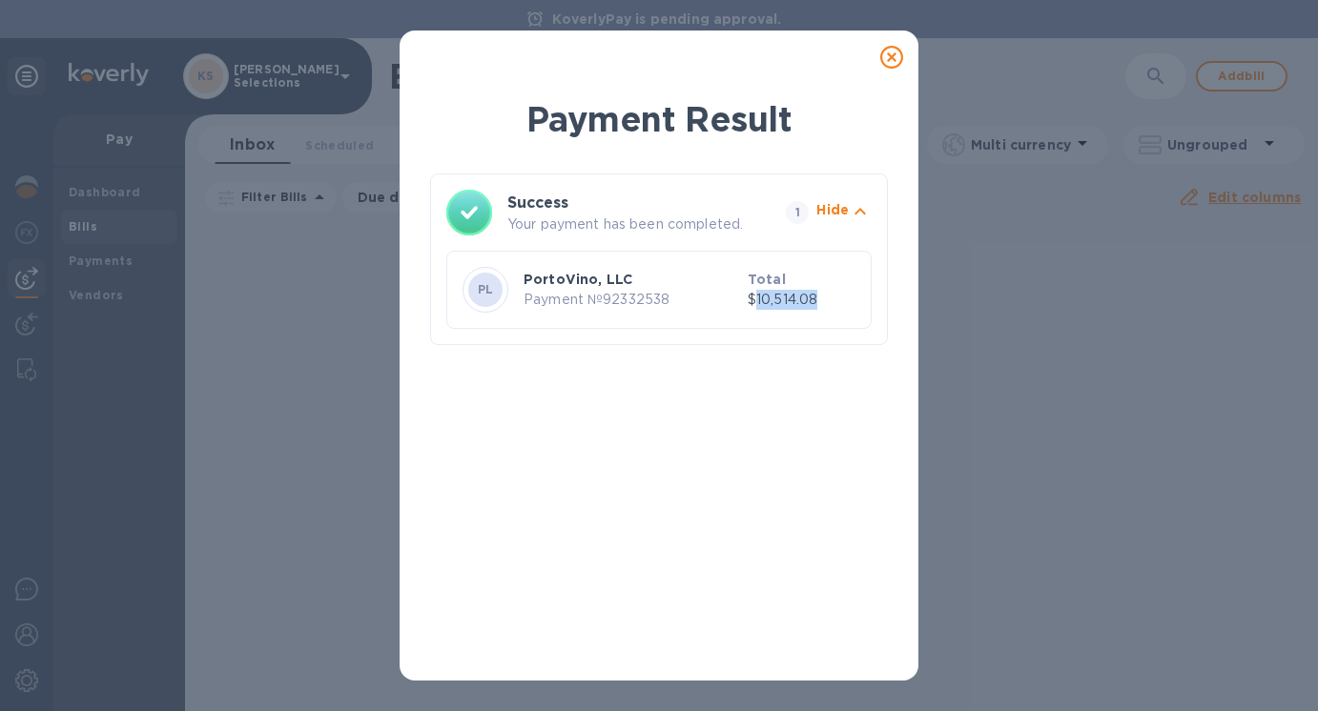
drag, startPoint x: 821, startPoint y: 299, endPoint x: 759, endPoint y: 300, distance: 62.0
click at [759, 300] on p "$10,514.08" at bounding box center [802, 300] width 108 height 20
copy p "10,514.08"
